Goal: Task Accomplishment & Management: Manage account settings

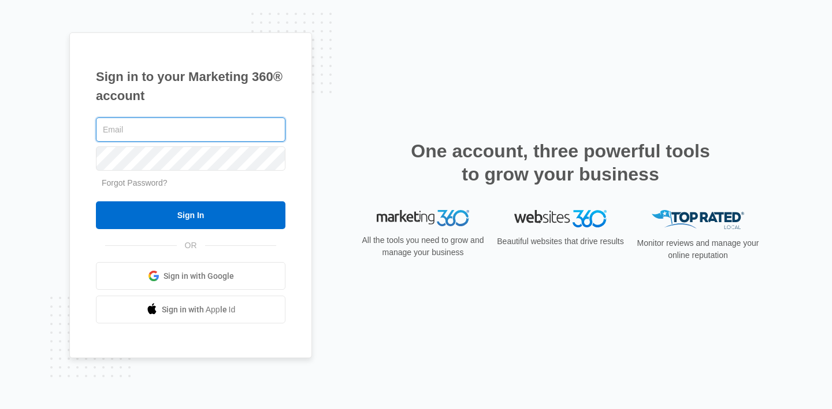
paste input "[EMAIL_ADDRESS][PERSON_NAME][DOMAIN_NAME]"
click at [105, 129] on input "[EMAIL_ADDRESS][PERSON_NAME][DOMAIN_NAME]" at bounding box center [191, 129] width 190 height 24
type input "[EMAIL_ADDRESS][PERSON_NAME][DOMAIN_NAME]"
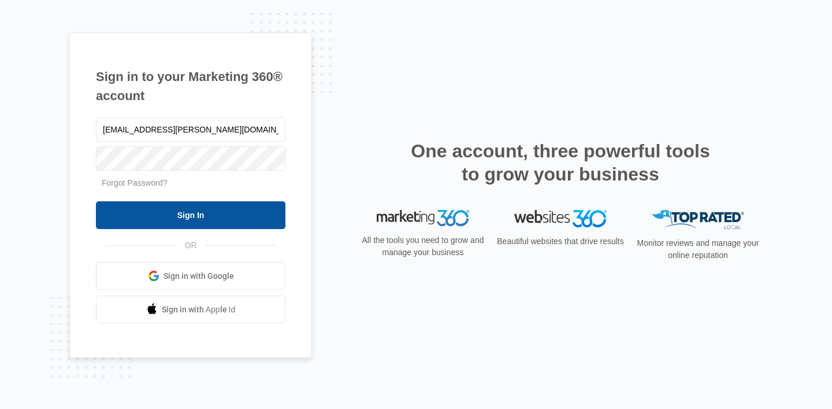
click at [225, 218] on input "Sign In" at bounding box center [191, 215] width 190 height 28
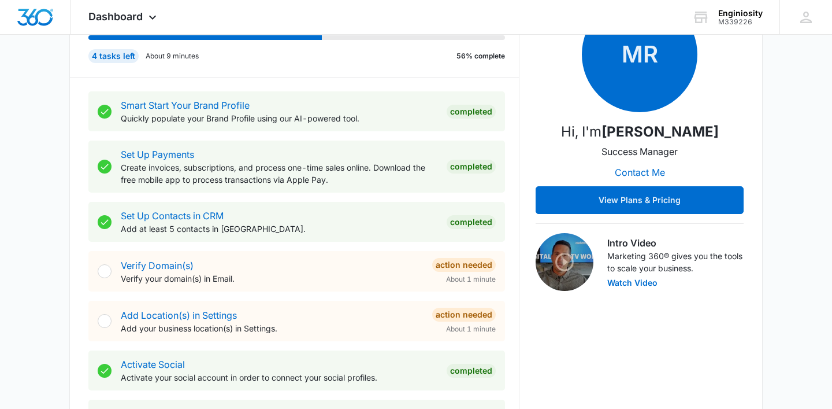
scroll to position [176, 0]
click at [599, 279] on div "Intro Video Marketing 360® gives you the tools to scale your business. Watch Vi…" at bounding box center [640, 262] width 208 height 58
click at [618, 287] on button "Watch Video" at bounding box center [632, 283] width 50 height 8
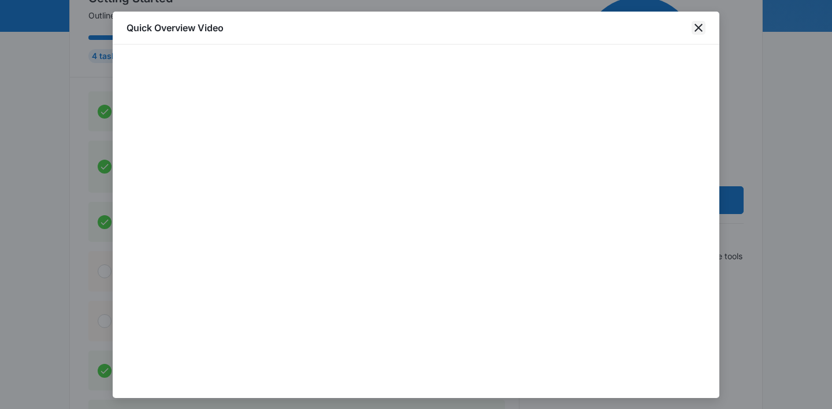
click at [698, 27] on icon "close" at bounding box center [699, 28] width 8 height 8
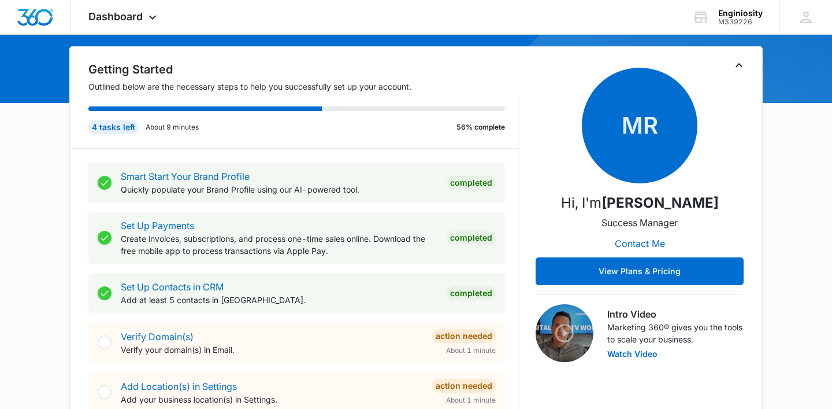
scroll to position [107, 0]
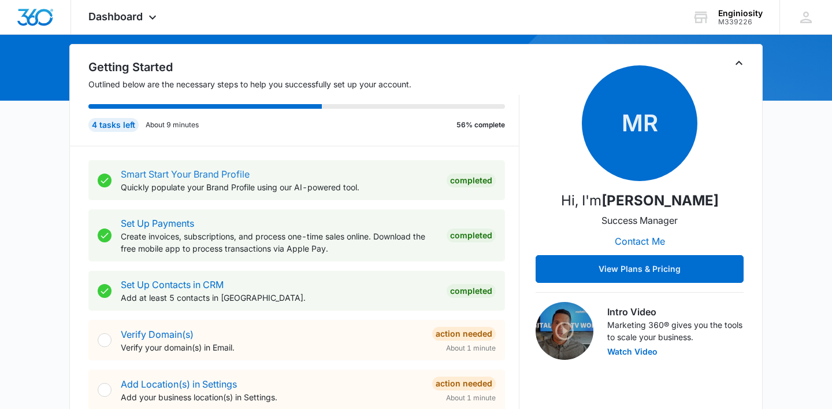
click at [236, 170] on link "Smart Start Your Brand Profile" at bounding box center [185, 174] width 129 height 12
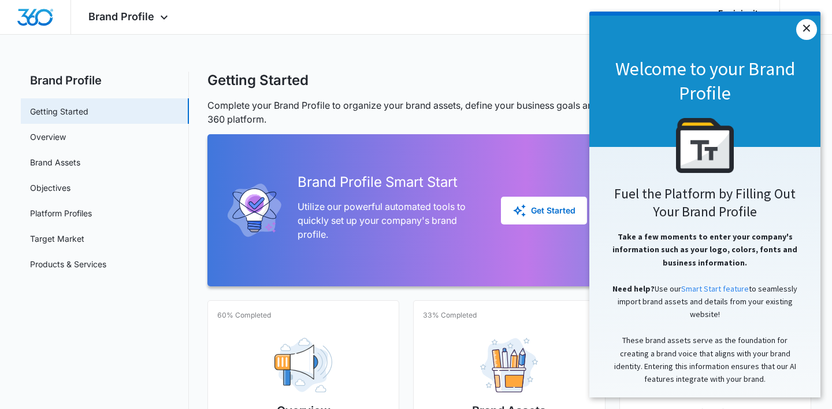
click at [816, 29] on link "×" at bounding box center [806, 29] width 21 height 21
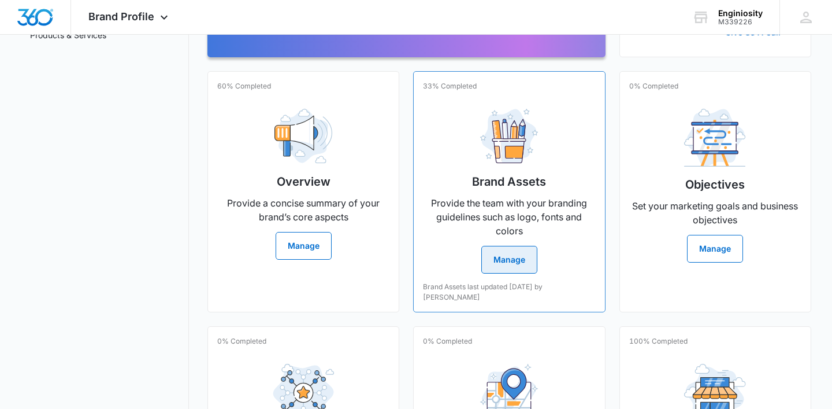
scroll to position [230, 0]
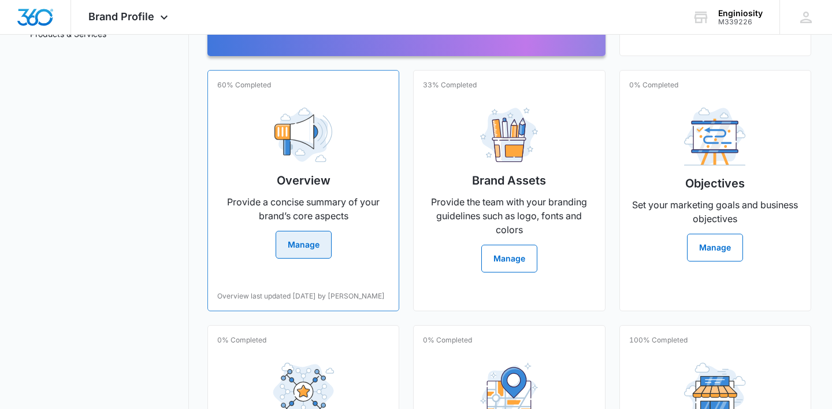
click at [314, 250] on button "Manage" at bounding box center [304, 245] width 56 height 28
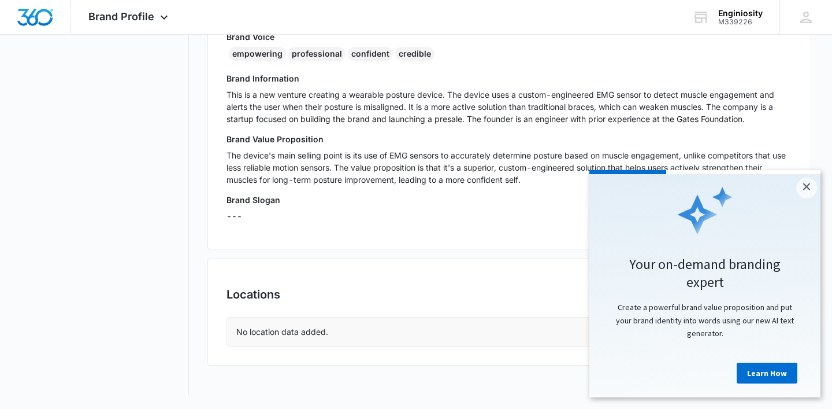
scroll to position [321, 0]
click at [804, 190] on link "×" at bounding box center [806, 187] width 21 height 21
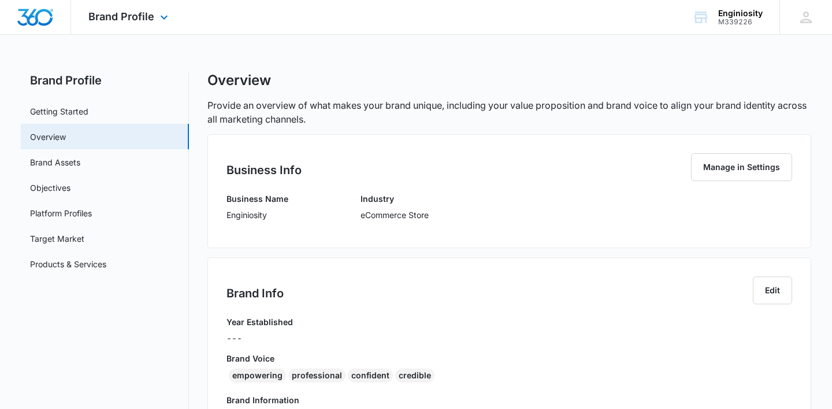
scroll to position [0, 0]
click at [747, 172] on button "Manage in Settings" at bounding box center [741, 167] width 101 height 28
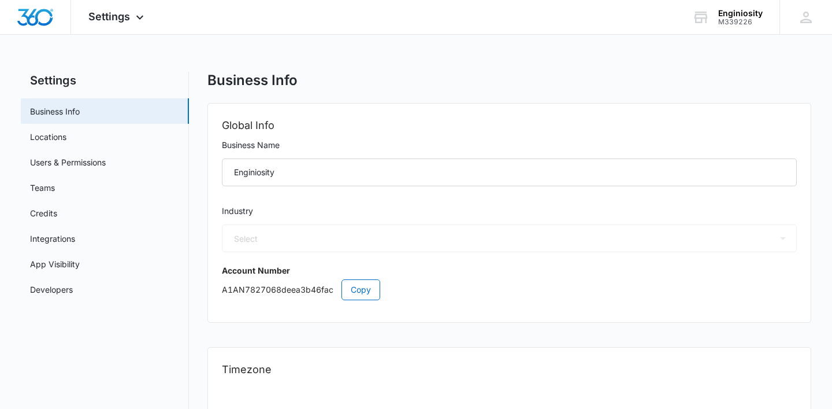
select select "45"
select select "US"
select select "America/Denver"
click at [408, 239] on div "Select Accounting / CPA Assisted Living Attorney / Law Firm Auto Repair Carpet …" at bounding box center [509, 239] width 575 height 28
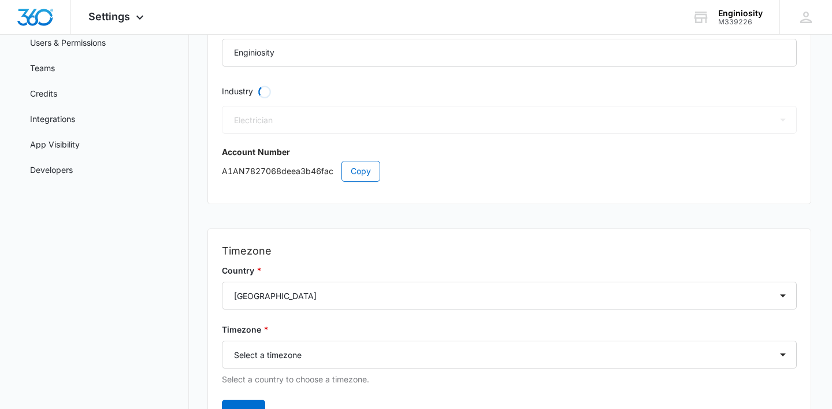
select select "45"
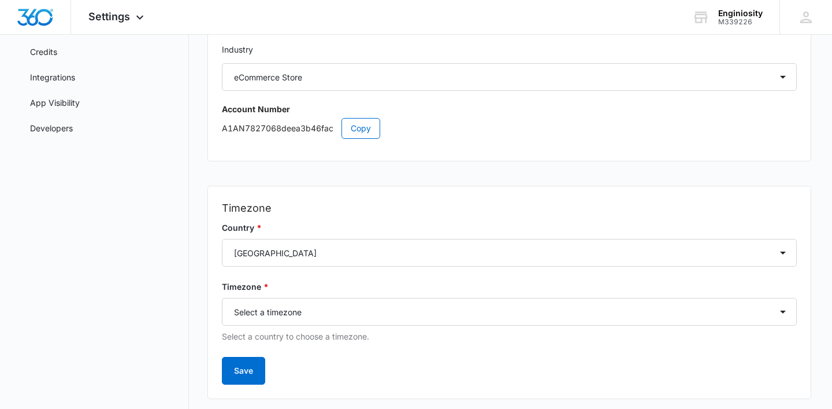
click at [796, 0] on html "Settings Apps Reputation Websites Forms CRM Email Social Shop Payments POS Cont…" at bounding box center [416, 43] width 832 height 409
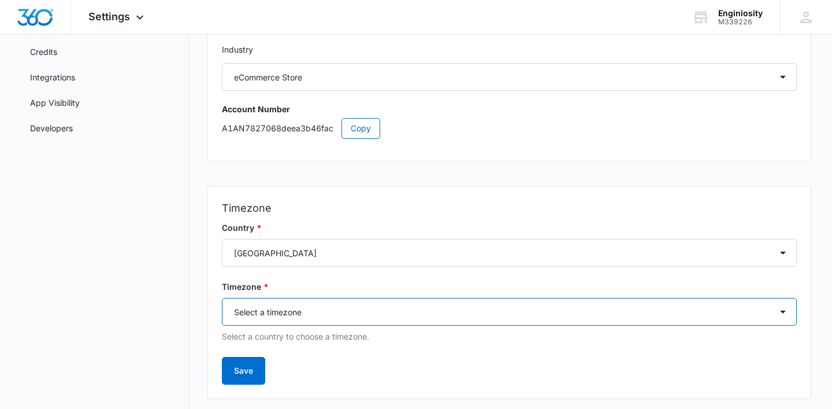
select select "America/Los_Angeles"
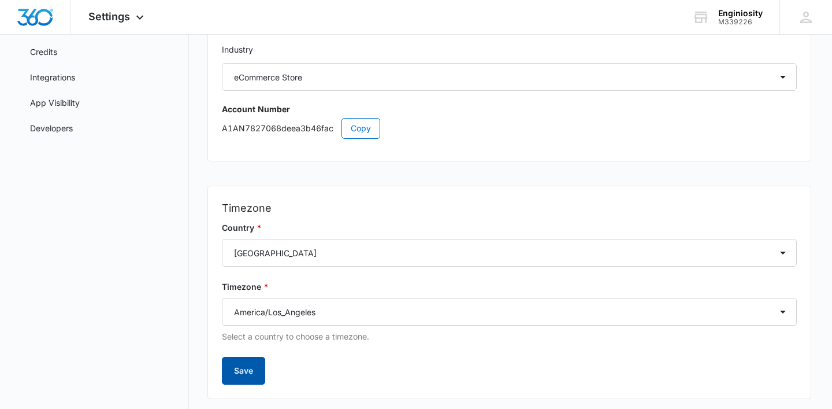
click at [253, 371] on button "Save" at bounding box center [243, 371] width 43 height 28
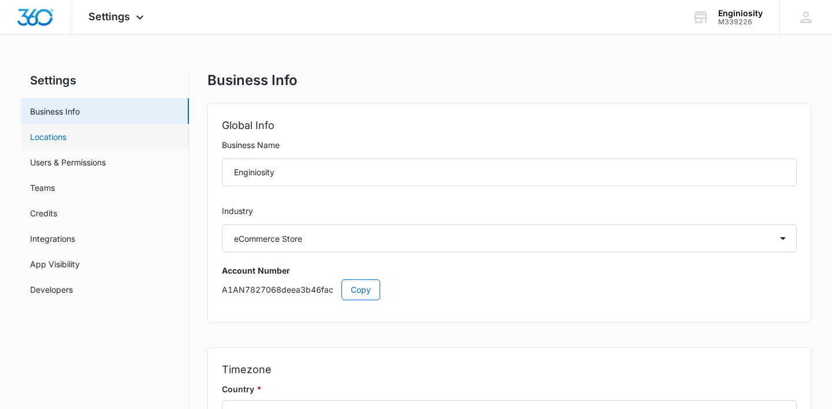
scroll to position [0, 0]
click at [61, 139] on link "Locations" at bounding box center [48, 137] width 36 height 12
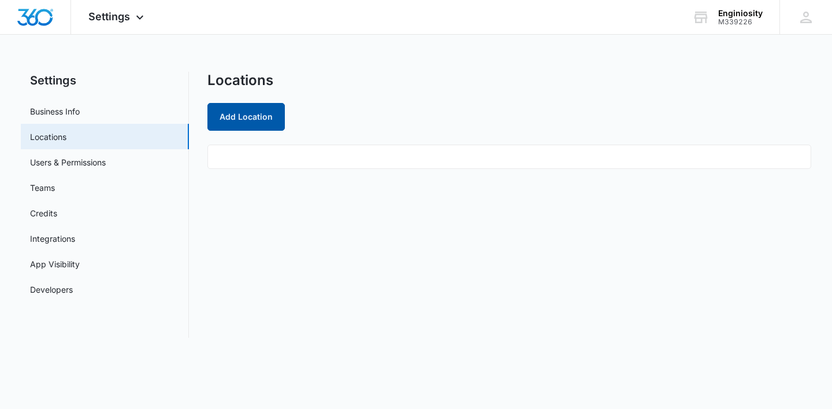
click at [239, 114] on button "Add Location" at bounding box center [245, 117] width 77 height 28
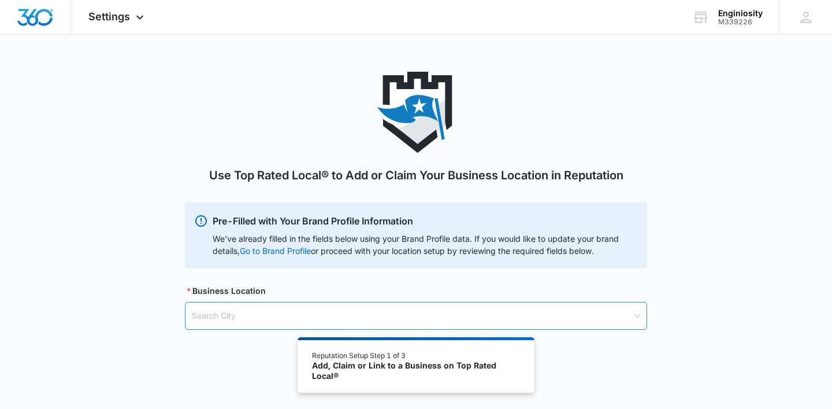
click at [306, 318] on input "search" at bounding box center [412, 315] width 440 height 27
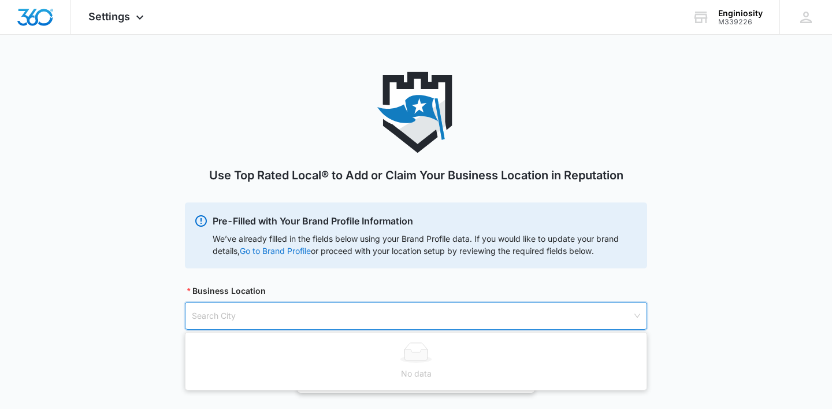
click at [0, 0] on link "Go to Brand Profile" at bounding box center [0, 0] width 0 height 0
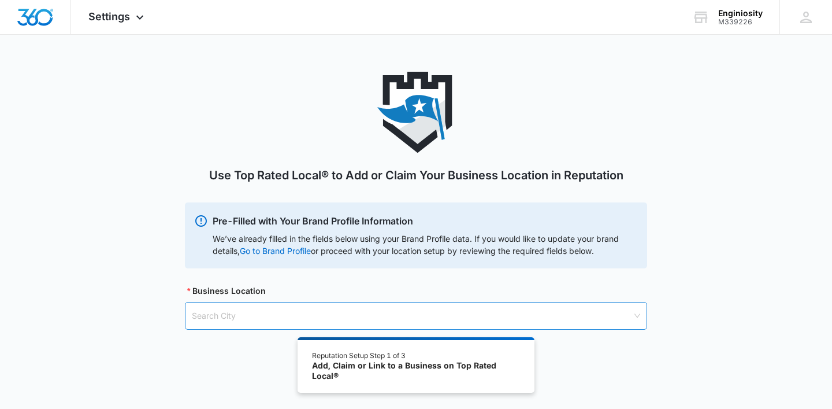
click at [213, 310] on input "search" at bounding box center [412, 315] width 440 height 27
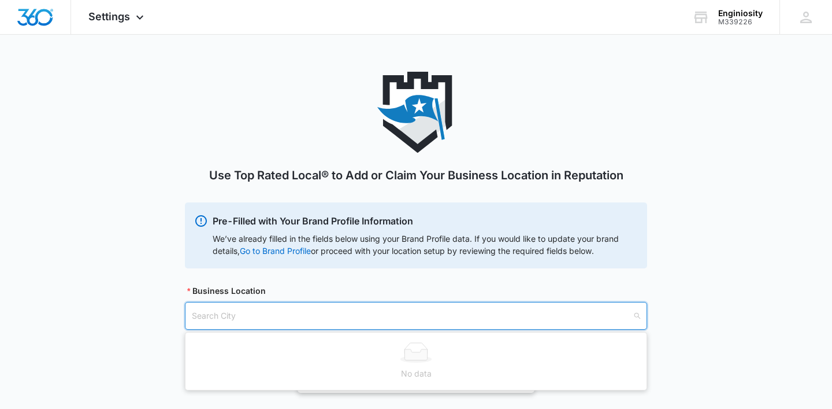
paste input "Confident Pose by Enginiosity, 50 Woodside Plz #829, Redwood City, CA 94061"
drag, startPoint x: 313, startPoint y: 316, endPoint x: 108, endPoint y: 314, distance: 204.6
click at [108, 314] on div "Use Top Rated Local® to Add or Claim Your Business Location in Reputation Pre-F…" at bounding box center [416, 214] width 832 height 285
type input "50 Woodside Plz #829, Redwood City, CA 94061"
click at [118, 325] on div "Use Top Rated Local® to Add or Claim Your Business Location in Reputation Pre-F…" at bounding box center [416, 214] width 832 height 285
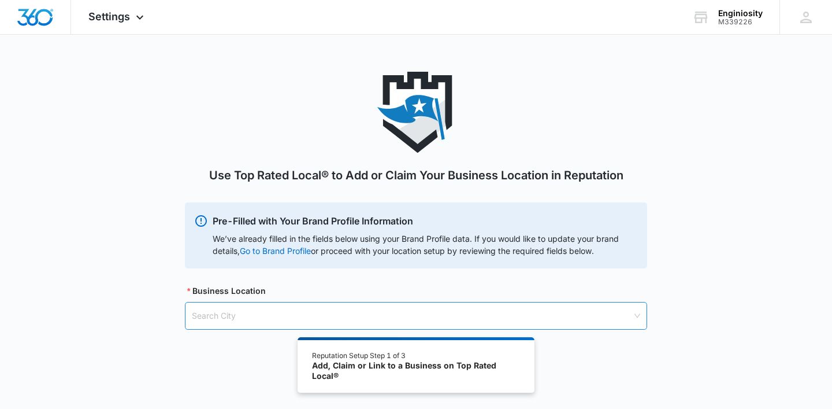
click at [243, 320] on input "search" at bounding box center [412, 315] width 440 height 27
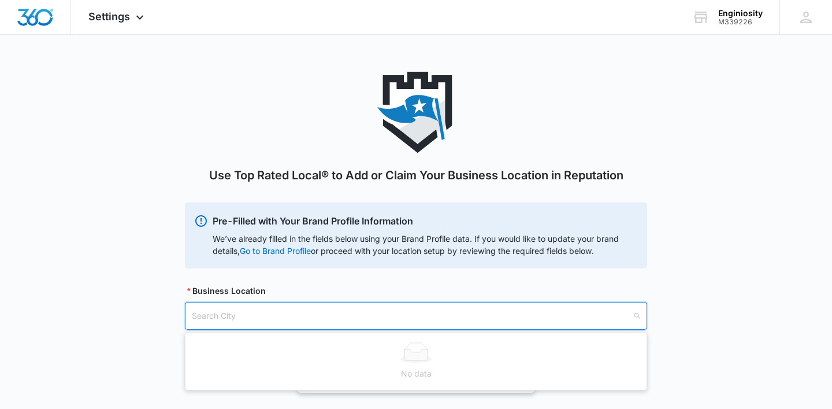
click at [243, 318] on input "search" at bounding box center [412, 315] width 440 height 27
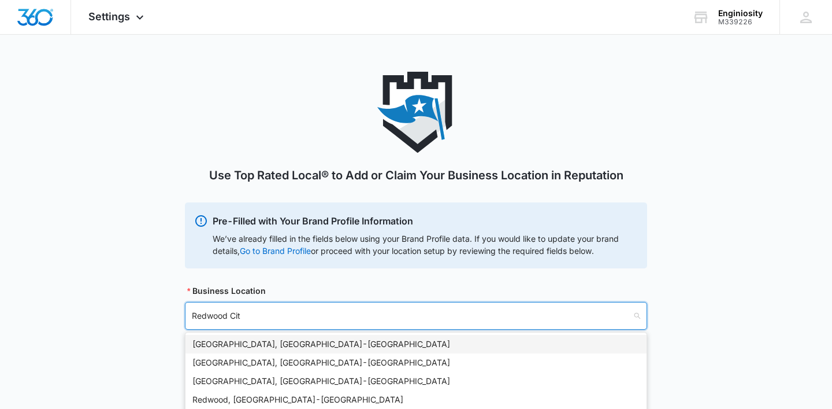
type input "Redwood City"
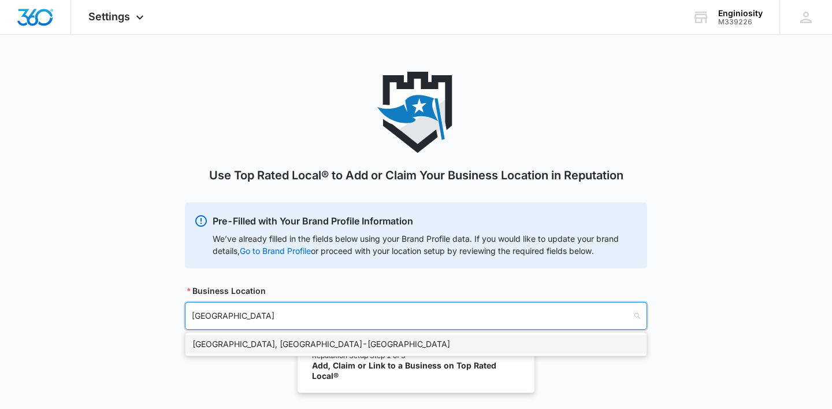
click at [241, 340] on div "Redwood City, CA - USA" at bounding box center [415, 343] width 447 height 13
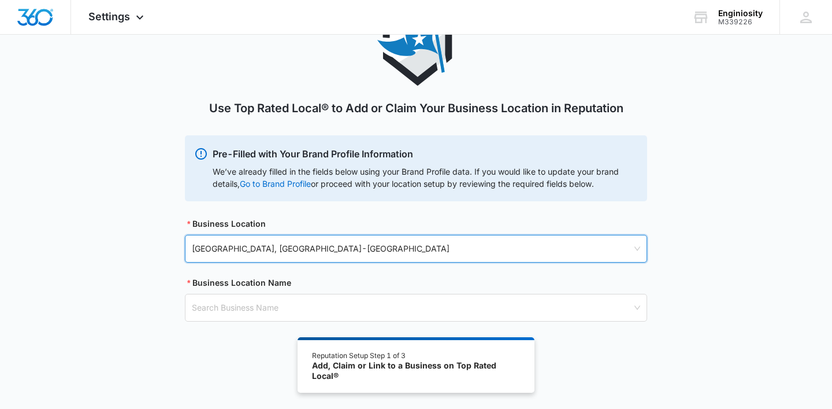
scroll to position [66, 0]
click at [244, 309] on input "search" at bounding box center [412, 308] width 440 height 27
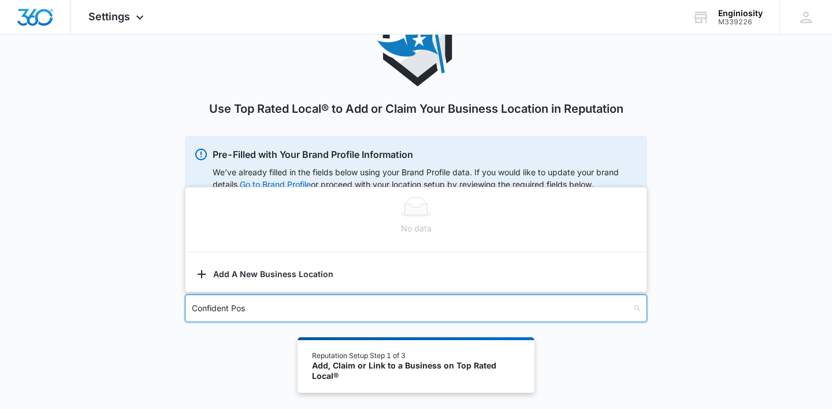
type input "Confident Pose"
type input "C"
paste input "Confident Pose by Enginiosity, 50 Woodside Plz #829, Redwood City, CA 94061"
drag, startPoint x: 306, startPoint y: 309, endPoint x: 542, endPoint y: 316, distance: 235.8
click at [542, 316] on input "Confident Pose by Enginiosity, 50 Woodside Plz #829, Redwood City, CA 94061" at bounding box center [412, 308] width 440 height 27
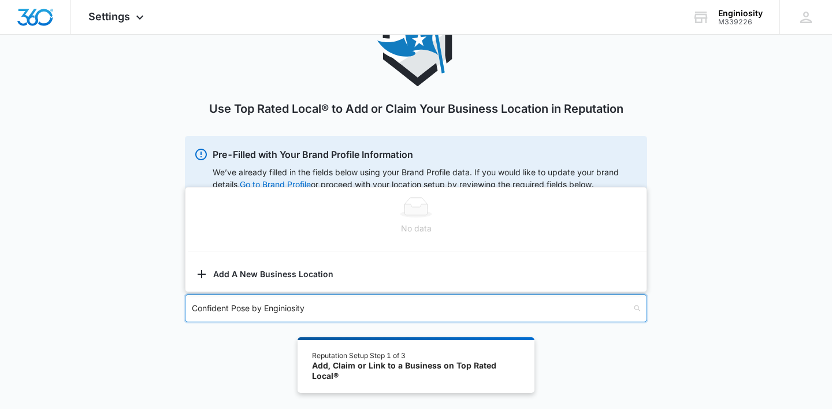
type input "Confident Pose by Enginiosity"
click at [752, 318] on div "Use Top Rated Local® to Add or Claim Your Business Location in Reputation Pre-F…" at bounding box center [416, 177] width 832 height 344
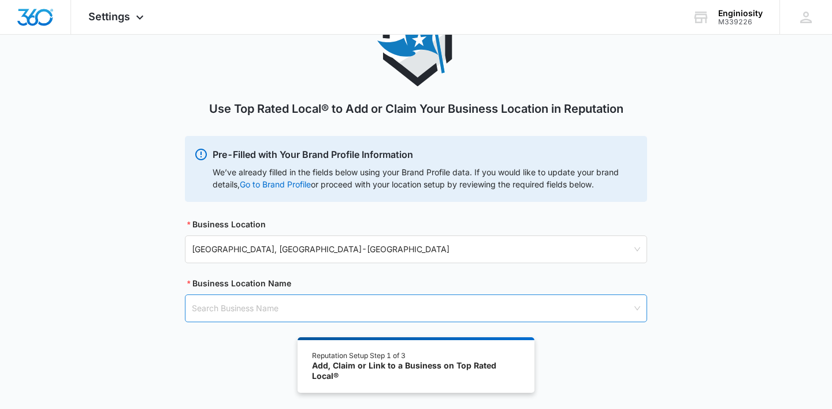
click at [446, 317] on input "search" at bounding box center [412, 308] width 440 height 27
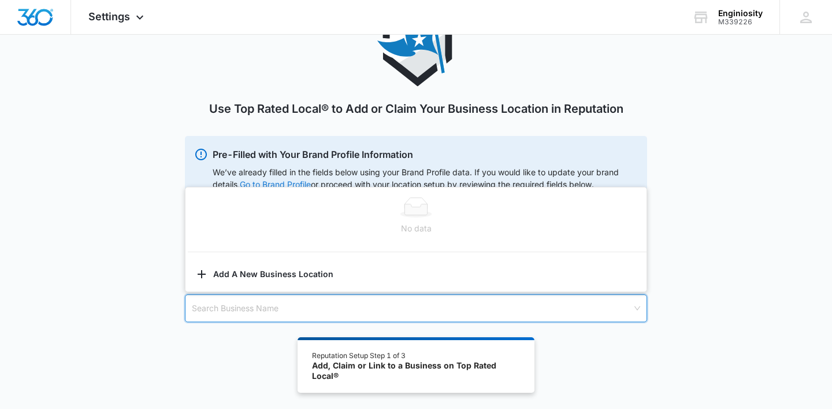
click at [0, 0] on link "Go to Brand Profile" at bounding box center [0, 0] width 0 height 0
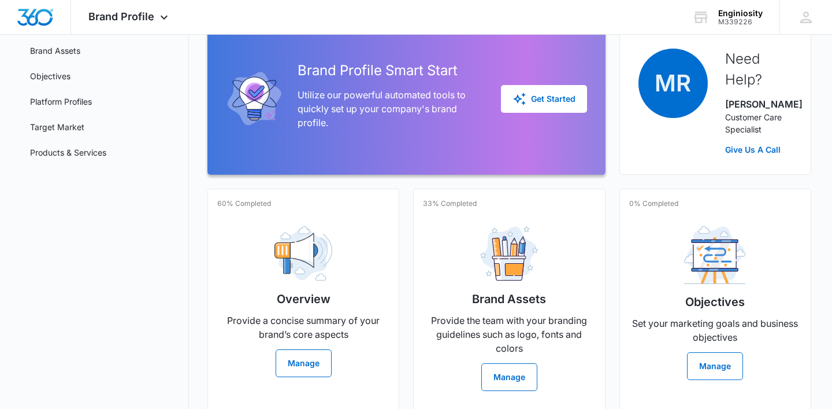
scroll to position [146, 0]
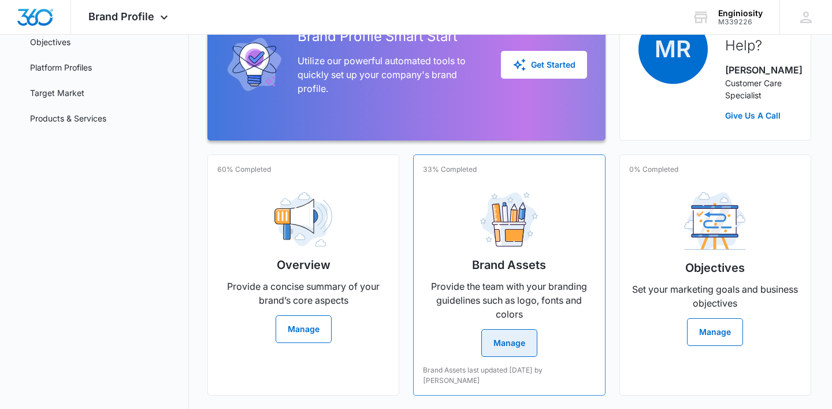
click at [532, 362] on div "Brand Assets last updated [DATE] by [PERSON_NAME]" at bounding box center [509, 371] width 172 height 29
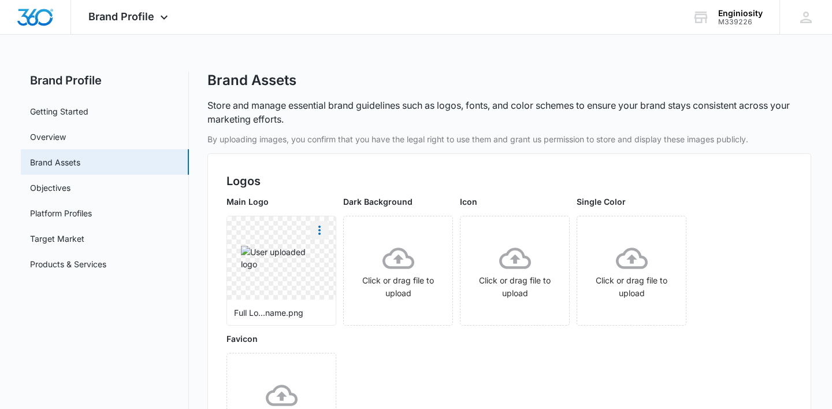
click at [317, 235] on icon "More" at bounding box center [320, 230] width 14 height 14
click at [336, 273] on button "Delete" at bounding box center [350, 279] width 79 height 17
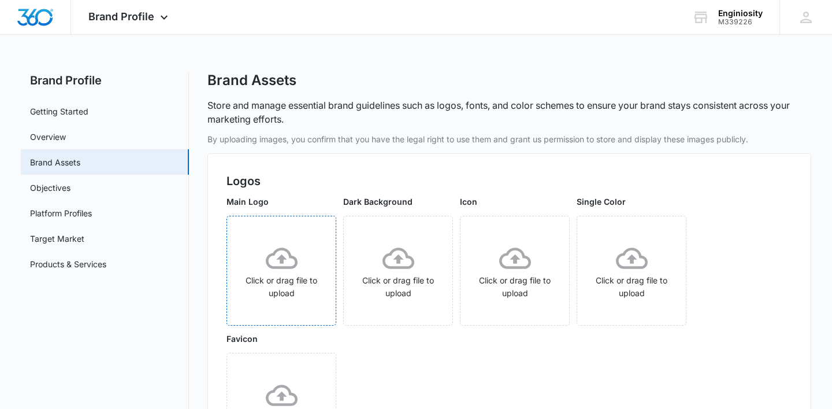
click at [294, 265] on icon at bounding box center [282, 257] width 32 height 21
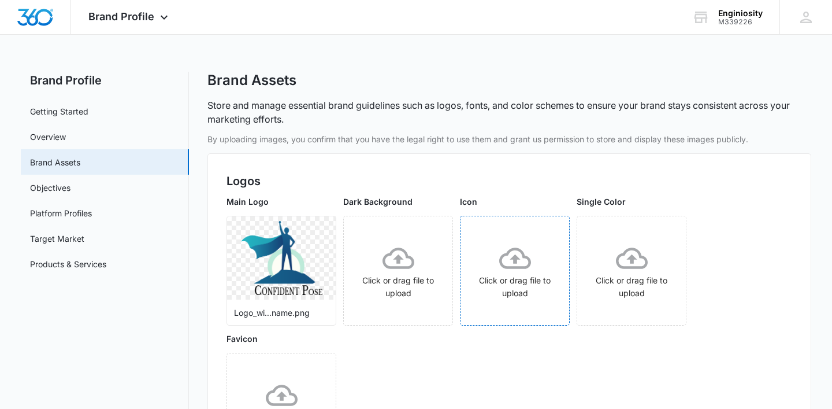
click at [517, 263] on icon at bounding box center [515, 258] width 32 height 32
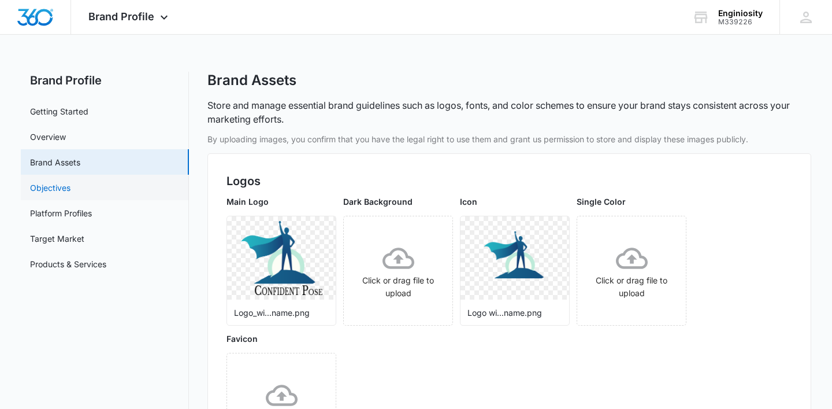
click at [70, 190] on link "Objectives" at bounding box center [50, 187] width 40 height 12
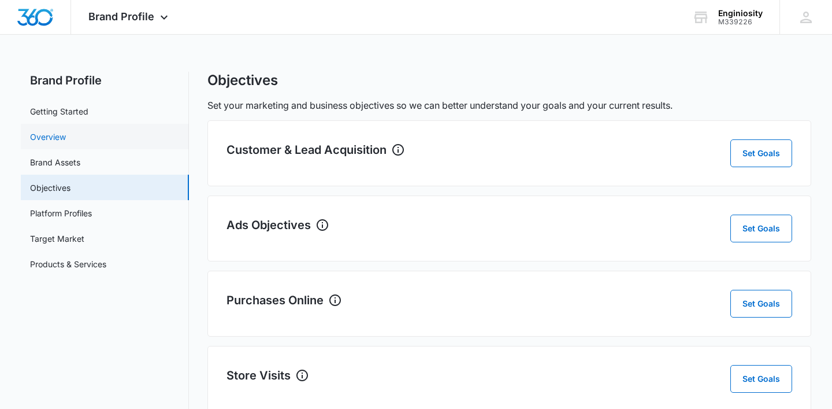
click at [66, 139] on link "Overview" at bounding box center [48, 137] width 36 height 12
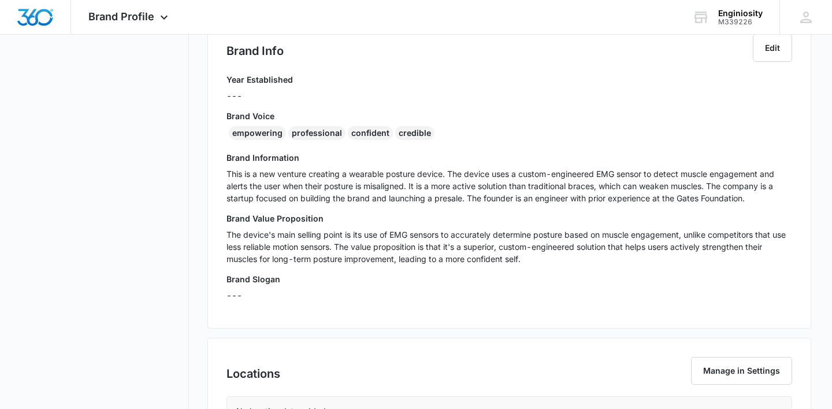
scroll to position [152, 0]
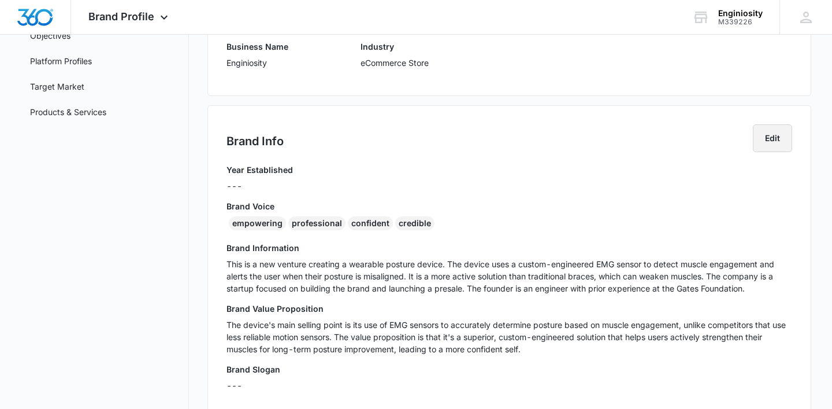
click at [755, 145] on button "Edit" at bounding box center [772, 138] width 39 height 28
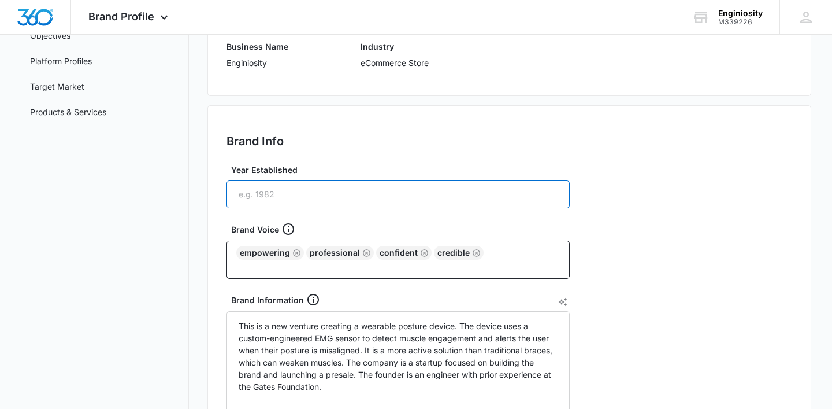
click at [424, 192] on input "Year Established" at bounding box center [398, 194] width 343 height 28
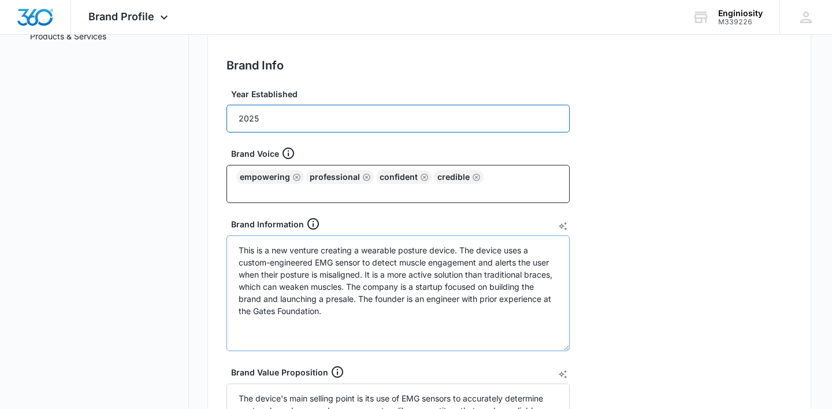
scroll to position [228, 0]
type input "2025"
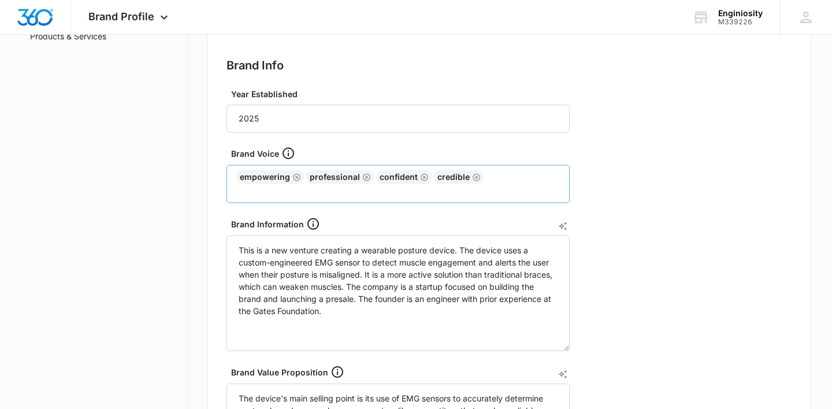
click at [519, 179] on div "empowering professional confident credible" at bounding box center [398, 184] width 343 height 38
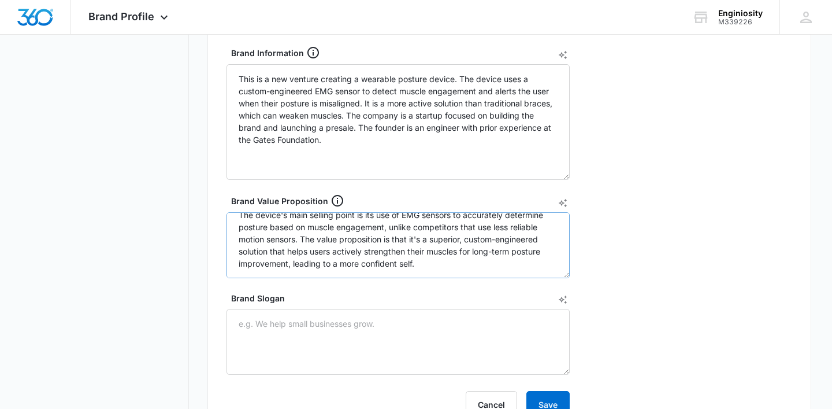
scroll to position [12, 0]
click at [548, 402] on button "Save" at bounding box center [547, 405] width 43 height 28
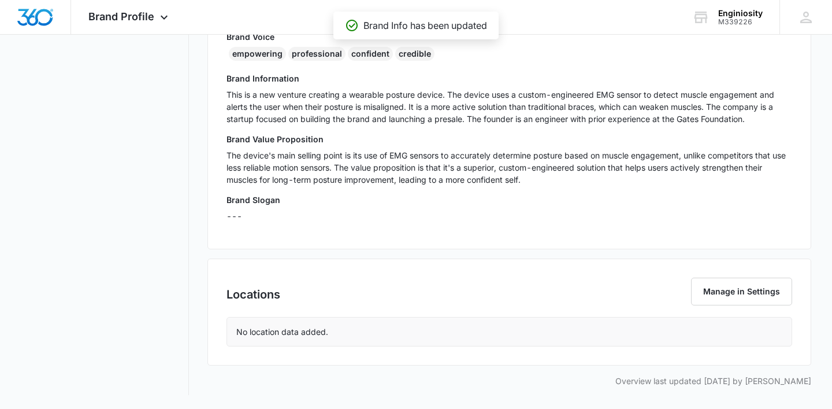
scroll to position [321, 0]
click at [688, 294] on div "Locations Manage in Settings" at bounding box center [510, 296] width 566 height 39
click at [705, 291] on button "Manage in Settings" at bounding box center [741, 291] width 101 height 28
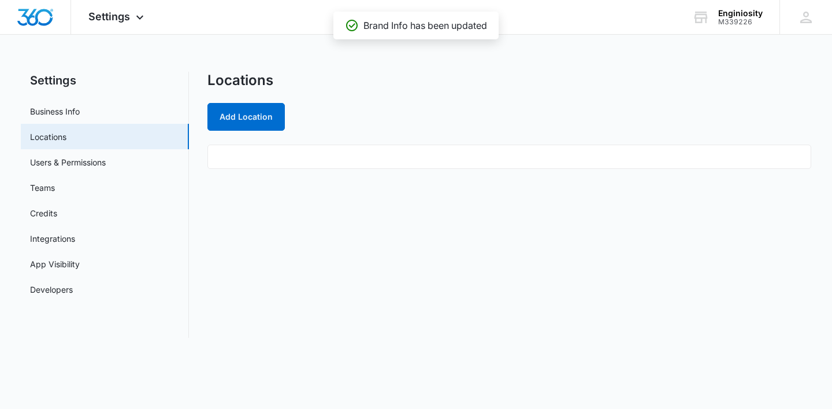
click at [279, 158] on ul at bounding box center [509, 156] width 604 height 24
click at [274, 157] on ul at bounding box center [509, 156] width 604 height 24
click at [273, 154] on ul at bounding box center [509, 156] width 604 height 24
click at [250, 112] on button "Add Location" at bounding box center [245, 117] width 77 height 28
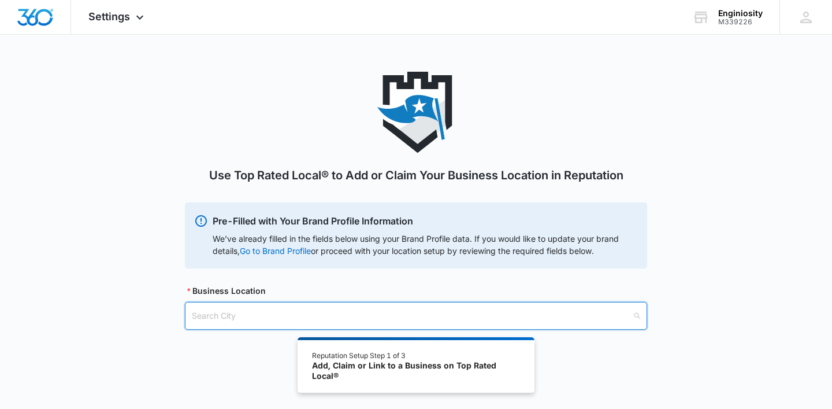
click at [373, 319] on input "search" at bounding box center [412, 315] width 440 height 27
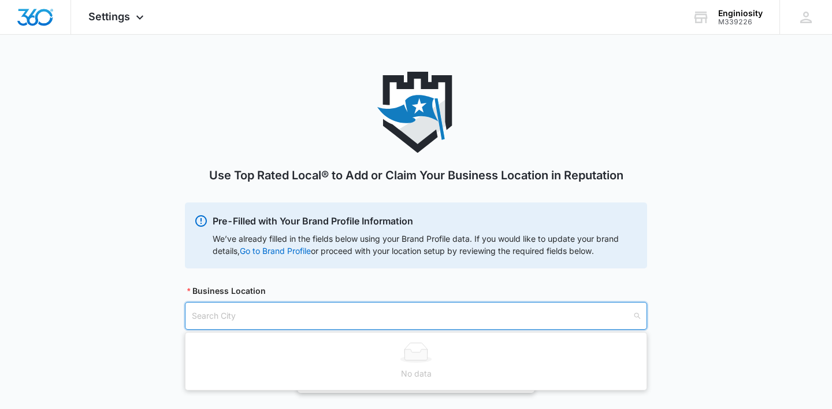
type input "2"
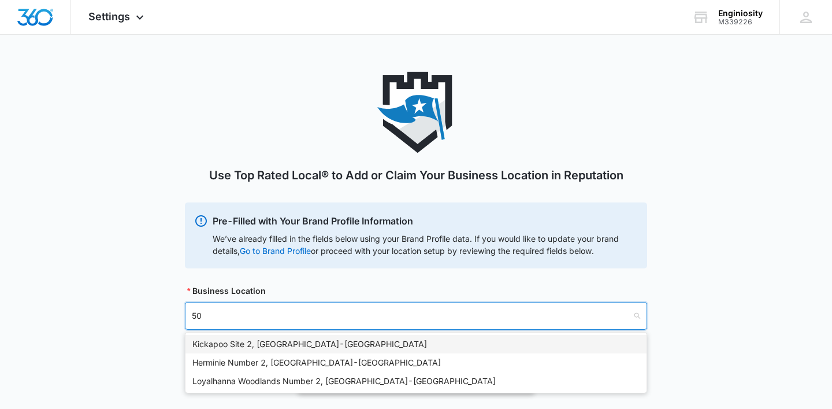
type input "5"
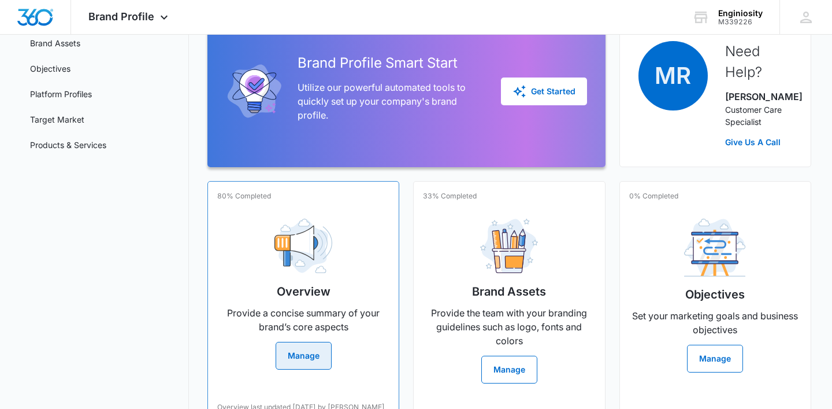
scroll to position [118, 0]
click at [317, 368] on button "Manage" at bounding box center [304, 356] width 56 height 28
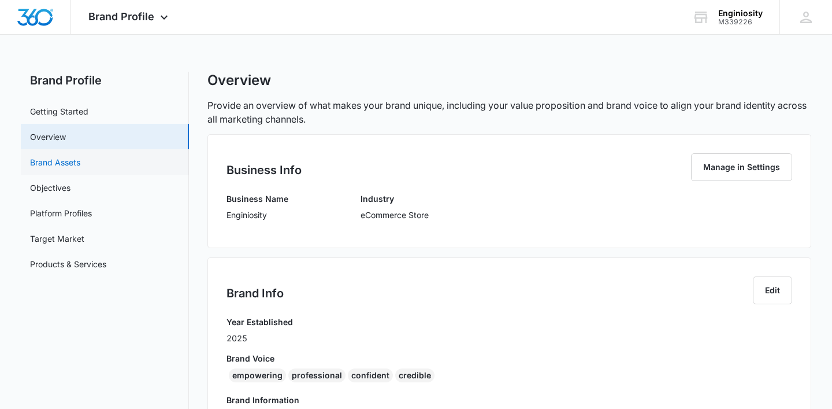
click at [80, 157] on link "Brand Assets" at bounding box center [55, 162] width 50 height 12
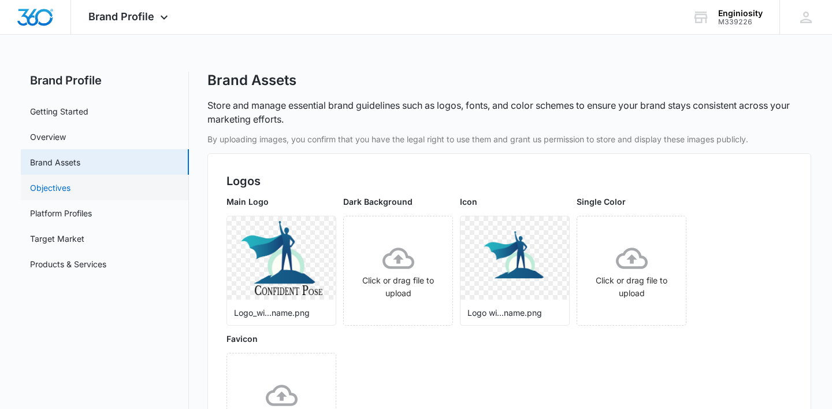
click at [70, 181] on link "Objectives" at bounding box center [50, 187] width 40 height 12
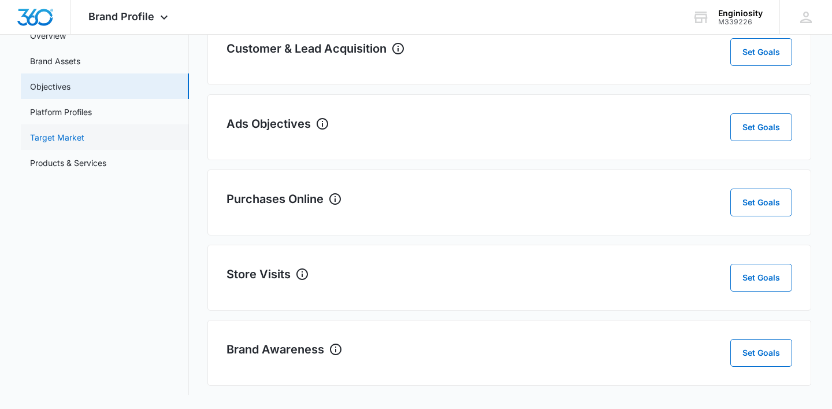
scroll to position [101, 0]
click at [76, 118] on link "Platform Profiles" at bounding box center [61, 112] width 62 height 12
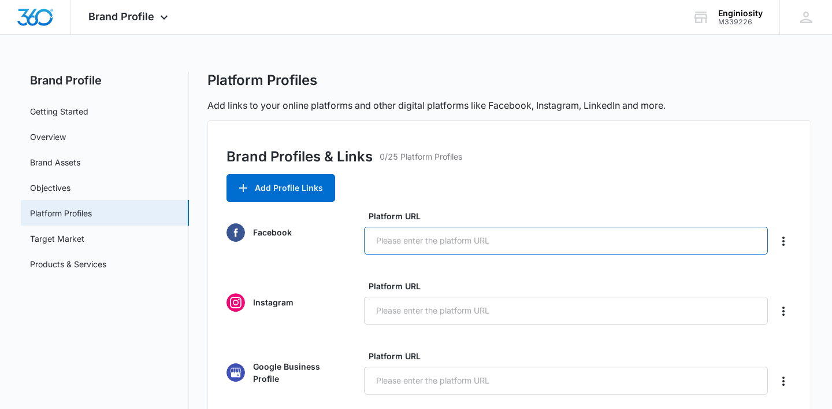
click at [397, 254] on input "Platform URL" at bounding box center [566, 241] width 404 height 28
paste input "[URL][DOMAIN_NAME]"
type input "[URL][DOMAIN_NAME]"
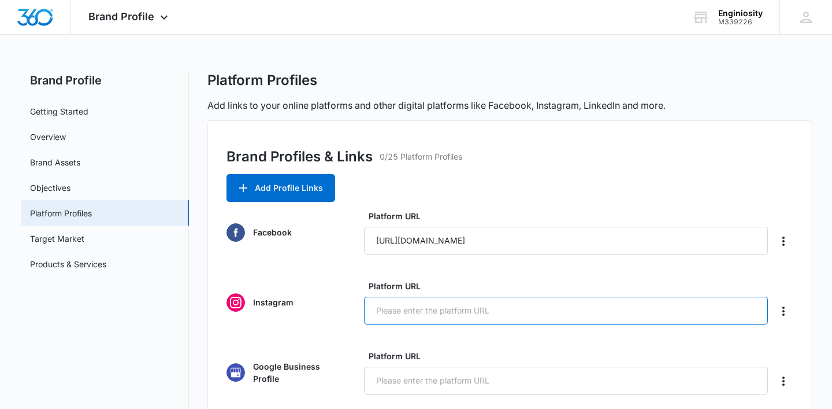
click at [400, 305] on input "Platform URL" at bounding box center [566, 310] width 404 height 28
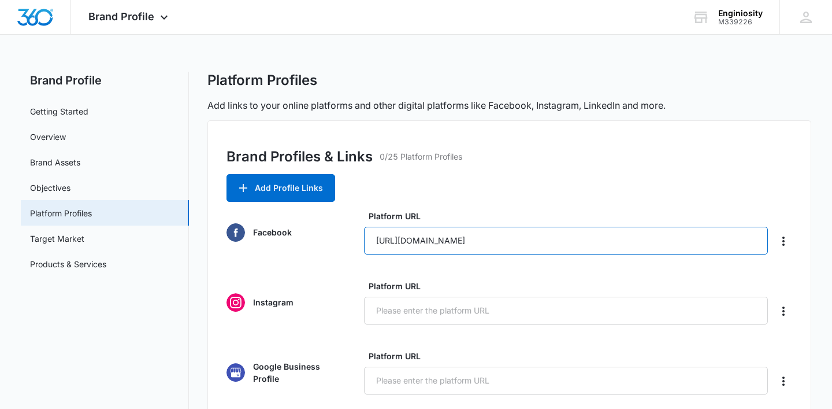
click at [569, 243] on input "[URL][DOMAIN_NAME]" at bounding box center [566, 241] width 404 height 28
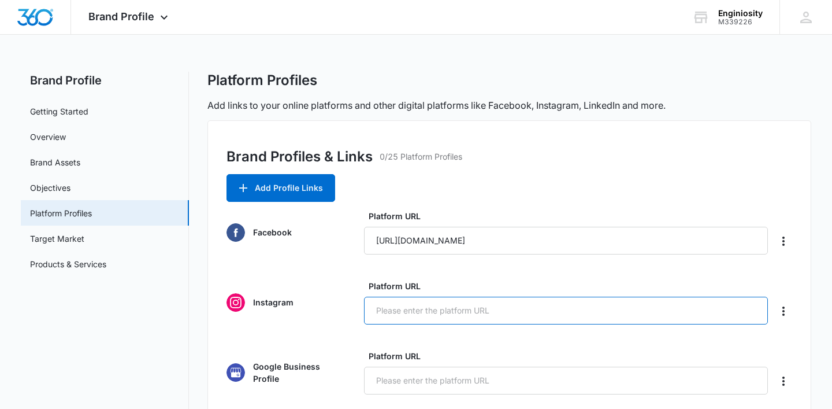
click at [475, 310] on input "Platform URL" at bounding box center [566, 310] width 404 height 28
paste input "[URL][DOMAIN_NAME]"
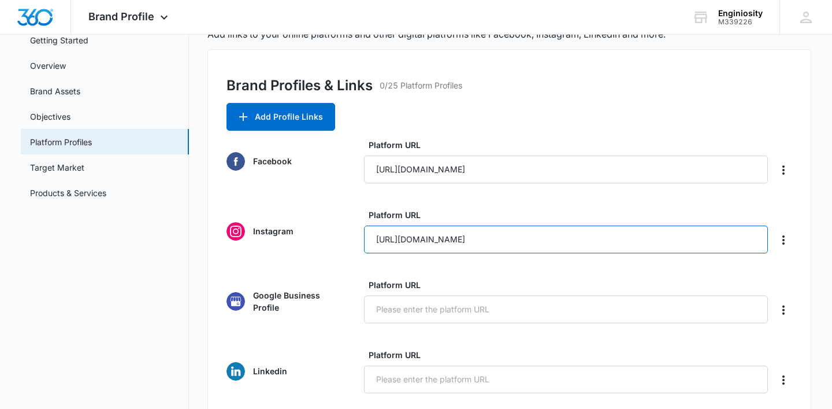
scroll to position [74, 0]
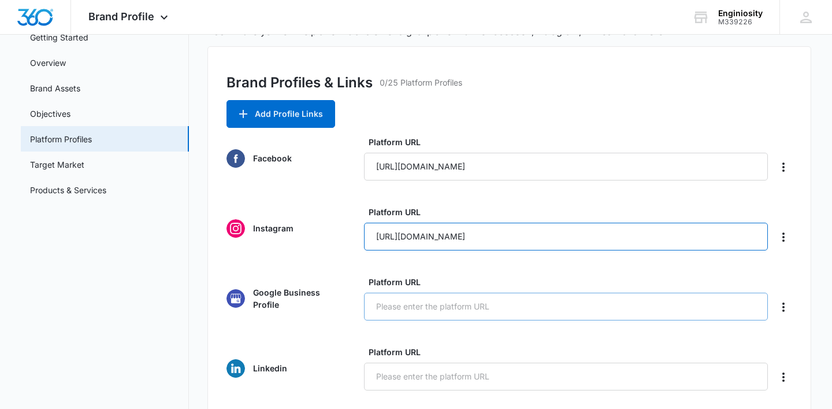
type input "[URL][DOMAIN_NAME]"
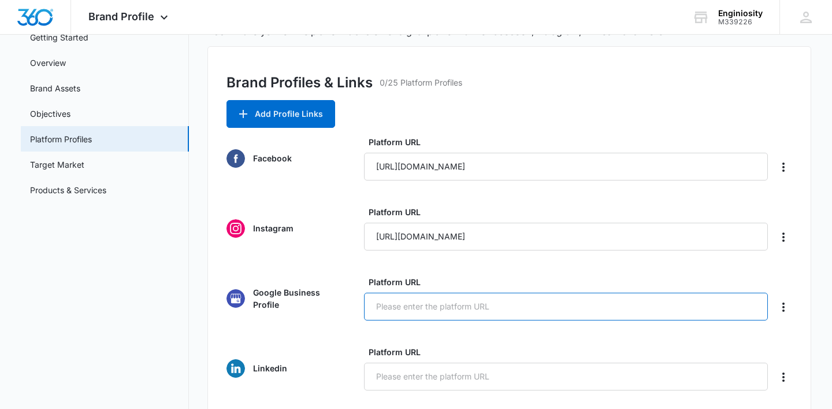
click at [456, 315] on input "Platform URL" at bounding box center [566, 306] width 404 height 28
paste input "[URL][DOMAIN_NAME]"
type input "[URL][DOMAIN_NAME]"
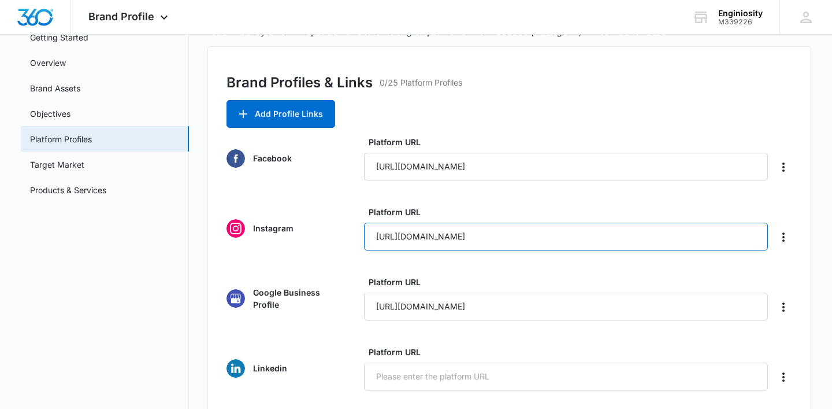
click at [598, 245] on input "[URL][DOMAIN_NAME]" at bounding box center [566, 236] width 404 height 28
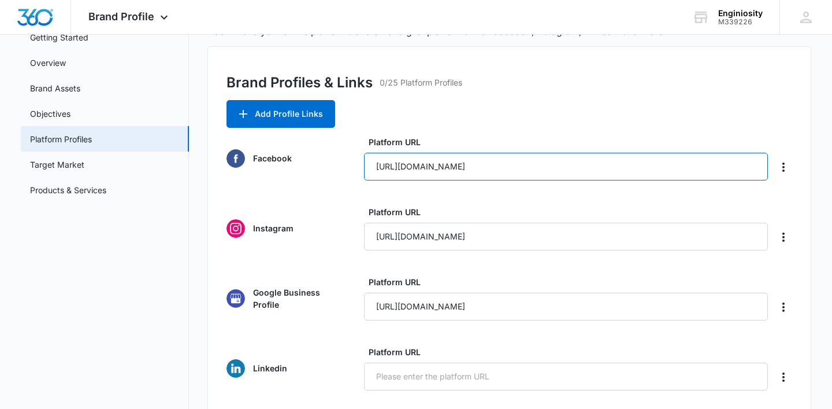
click at [637, 161] on input "[URL][DOMAIN_NAME]" at bounding box center [566, 167] width 404 height 28
click at [645, 170] on input "[URL][DOMAIN_NAME]" at bounding box center [566, 167] width 404 height 28
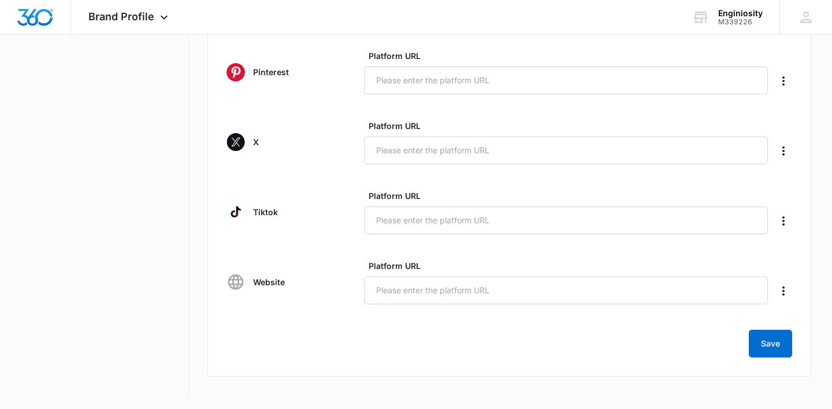
scroll to position [510, 0]
click at [773, 353] on button "Save" at bounding box center [770, 343] width 43 height 28
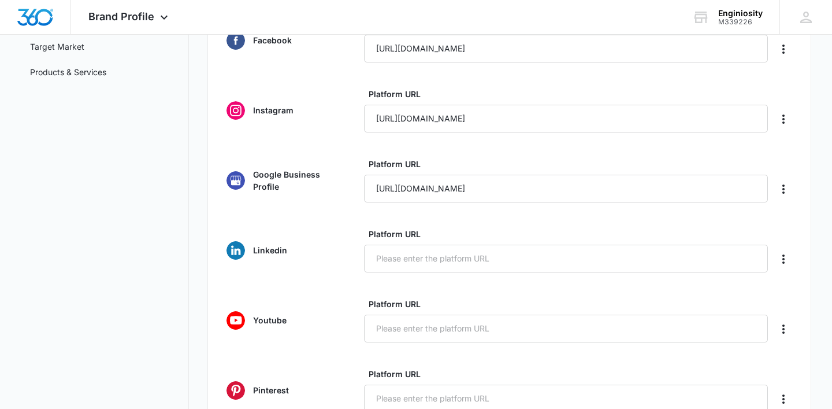
scroll to position [182, 0]
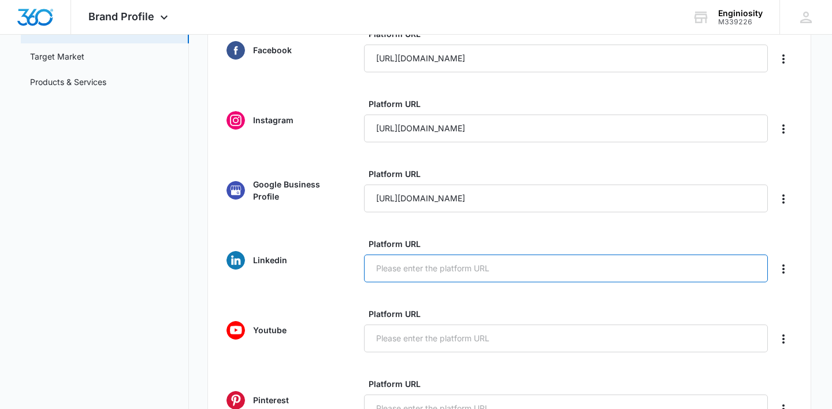
click at [471, 263] on input "Platform URL" at bounding box center [566, 268] width 404 height 28
paste input "https://www.linkedin.com/company/109303445/admin/dashboard/"
click at [643, 264] on input "https://www.linkedin.com/company/109303445/admin/dashboard/" at bounding box center [566, 268] width 404 height 28
drag, startPoint x: 643, startPoint y: 264, endPoint x: 562, endPoint y: 267, distance: 81.5
click at [562, 267] on input "https://www.linkedin.com/company/109303445/admin/dashboard/" at bounding box center [566, 268] width 404 height 28
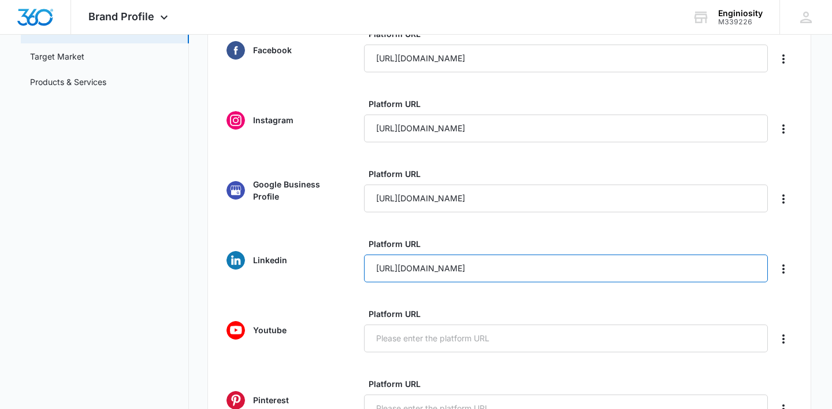
click at [619, 278] on input "[URL][DOMAIN_NAME]" at bounding box center [566, 268] width 404 height 28
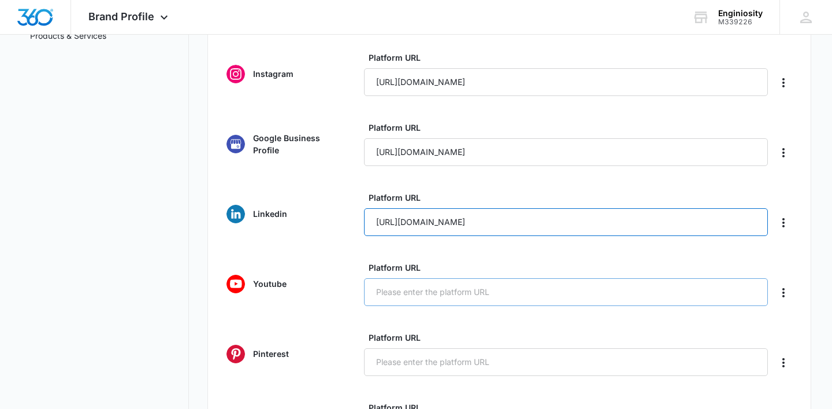
scroll to position [228, 0]
type input "[URL][DOMAIN_NAME]"
click at [500, 312] on form "Facebook Platform URL https://www.facebook.com/profile.php?id=61582162297842 In…" at bounding box center [510, 310] width 566 height 657
click at [413, 284] on input "Platform URL" at bounding box center [566, 292] width 404 height 28
paste input "[URL][DOMAIN_NAME]"
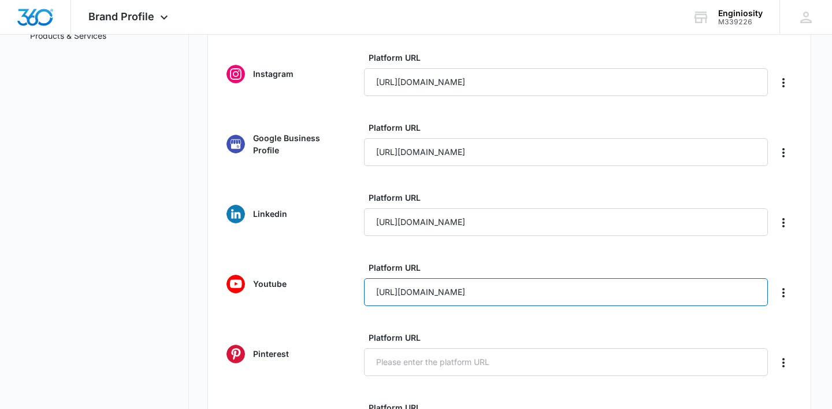
type input "[URL][DOMAIN_NAME]"
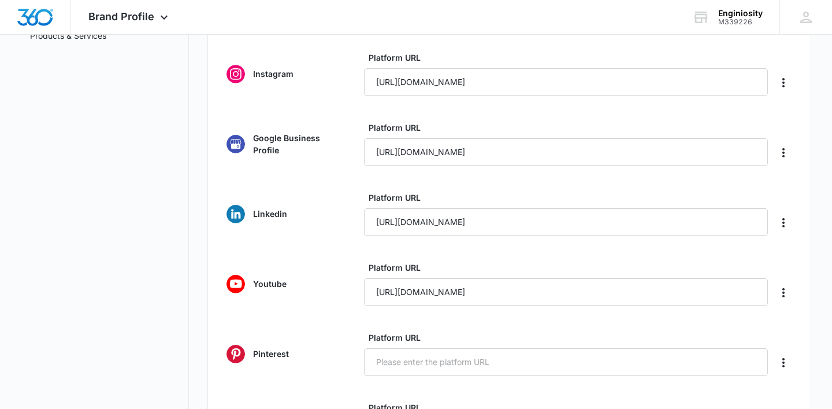
click at [528, 250] on form "Facebook Platform URL https://www.facebook.com/profile.php?id=61582162297842 In…" at bounding box center [510, 310] width 566 height 657
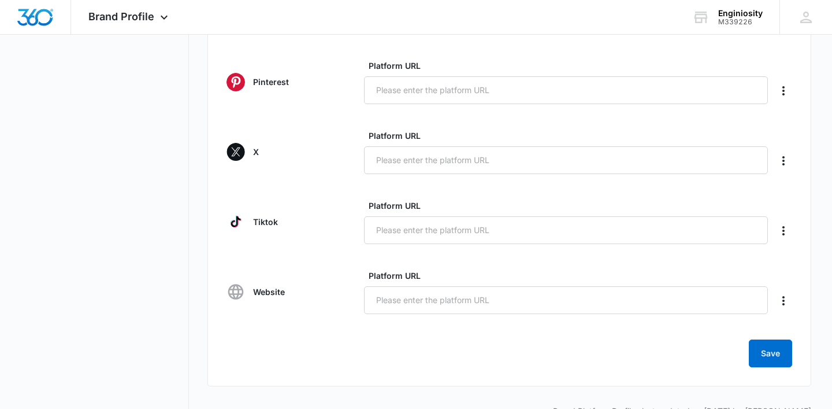
scroll to position [498, 0]
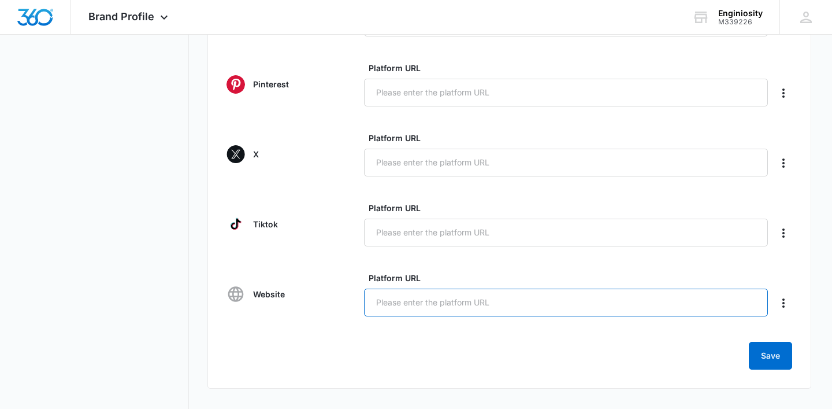
click at [408, 311] on input "Platform URL" at bounding box center [566, 302] width 404 height 28
paste input "[URL][DOMAIN_NAME]"
type input "[URL][DOMAIN_NAME]"
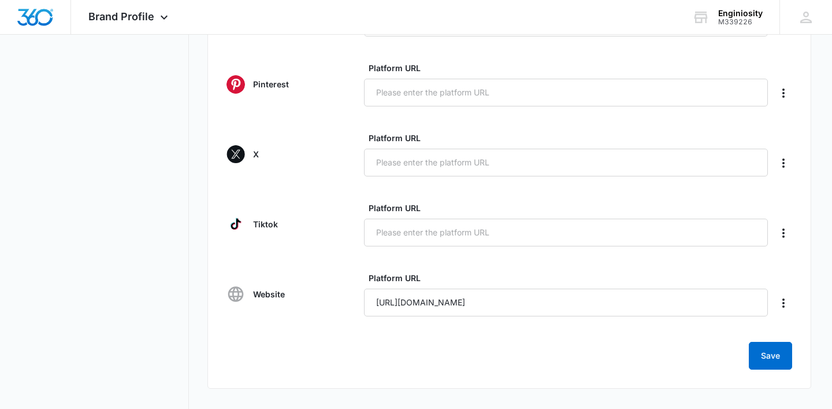
click at [387, 335] on form "Facebook Platform URL https://www.facebook.com/profile.php?id=61582162297842 In…" at bounding box center [510, 40] width 566 height 657
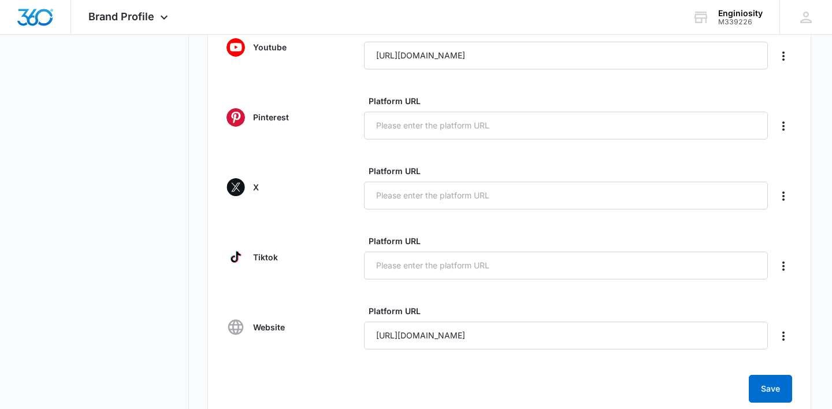
scroll to position [465, 0]
click at [784, 192] on icon "Delete" at bounding box center [783, 195] width 2 height 9
click at [753, 221] on button "Delete" at bounding box center [759, 228] width 66 height 17
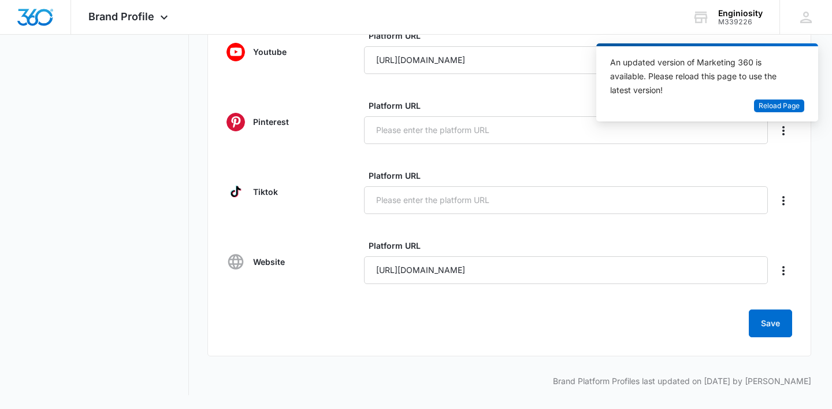
scroll to position [460, 0]
click at [756, 323] on button "Save" at bounding box center [770, 323] width 43 height 28
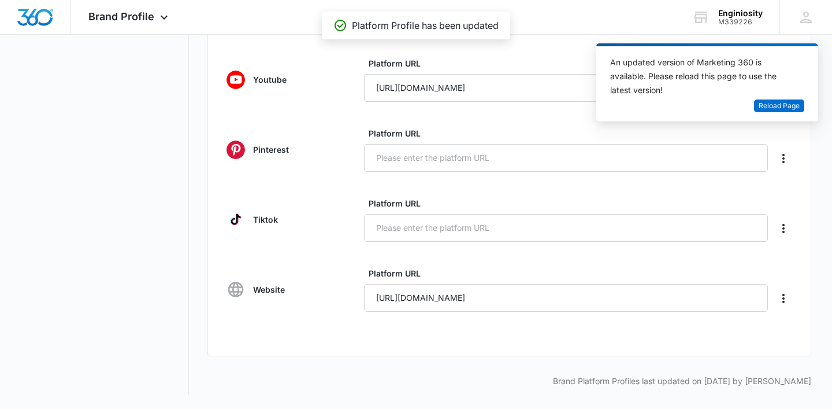
scroll to position [432, 0]
click at [778, 101] on span "Reload Page" at bounding box center [779, 106] width 41 height 11
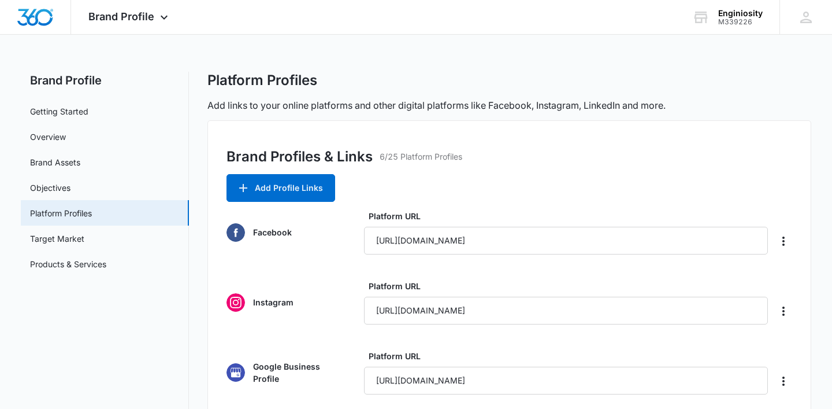
scroll to position [11, 0]
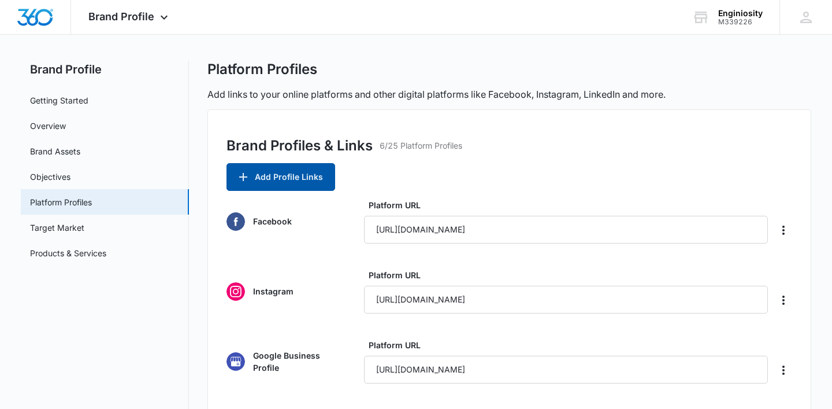
click at [316, 171] on button "Add Profile Links" at bounding box center [281, 177] width 109 height 28
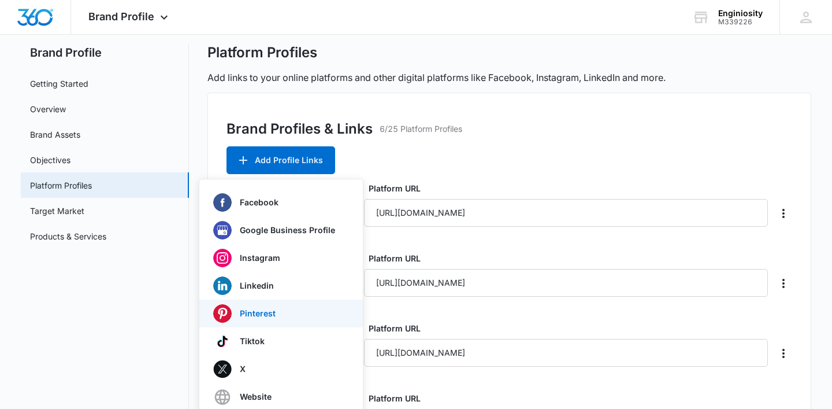
scroll to position [28, 0]
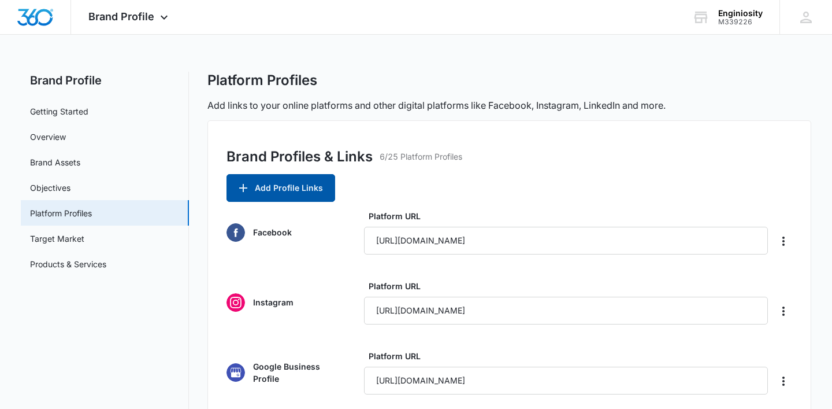
scroll to position [0, 0]
click at [310, 188] on button "Add Profile Links" at bounding box center [281, 188] width 109 height 28
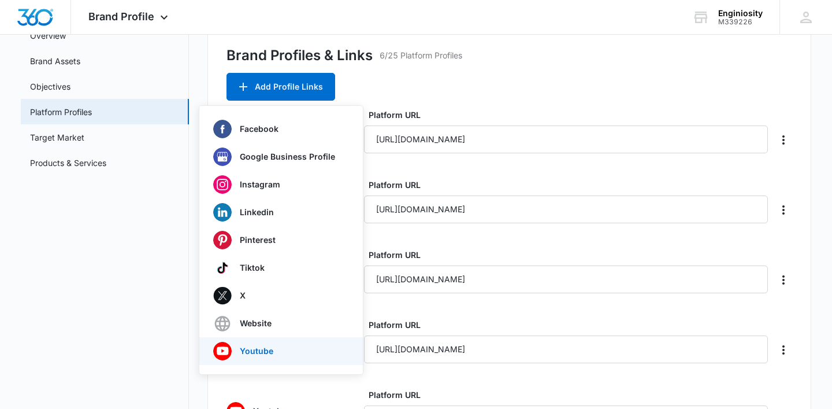
scroll to position [119, 0]
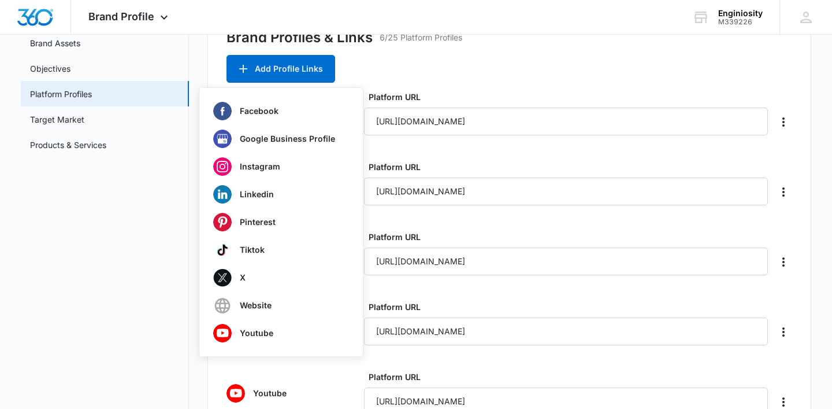
click at [169, 357] on nav "Brand Profile Getting Started Overview Brand Assets Objectives Platform Profile…" at bounding box center [105, 330] width 168 height 755
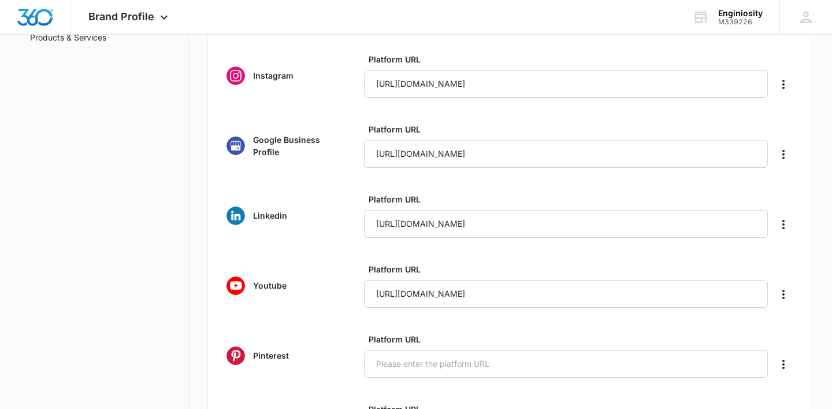
scroll to position [350, 0]
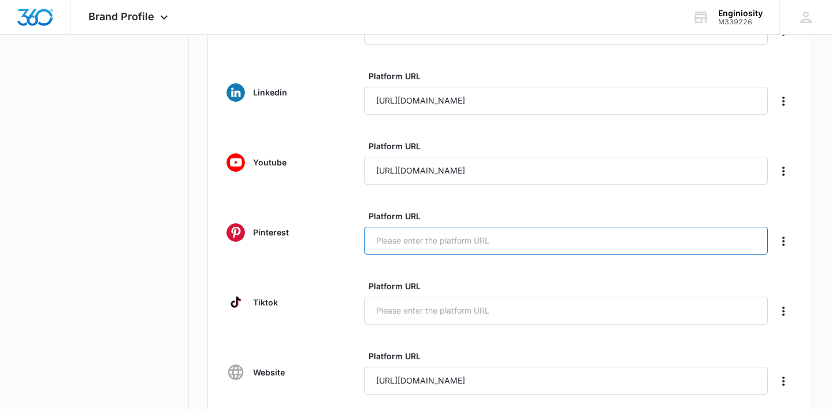
click at [451, 240] on input "Platform URL" at bounding box center [566, 241] width 404 height 28
paste input "[URL][DOMAIN_NAME]"
type input "[URL][DOMAIN_NAME]"
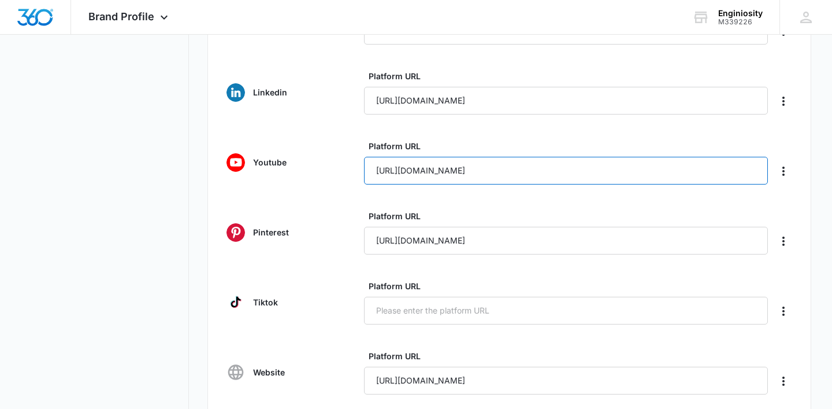
click at [619, 172] on input "[URL][DOMAIN_NAME]" at bounding box center [566, 171] width 404 height 28
paste input "@ConfidentPose"
type input "[URL][DOMAIN_NAME]"
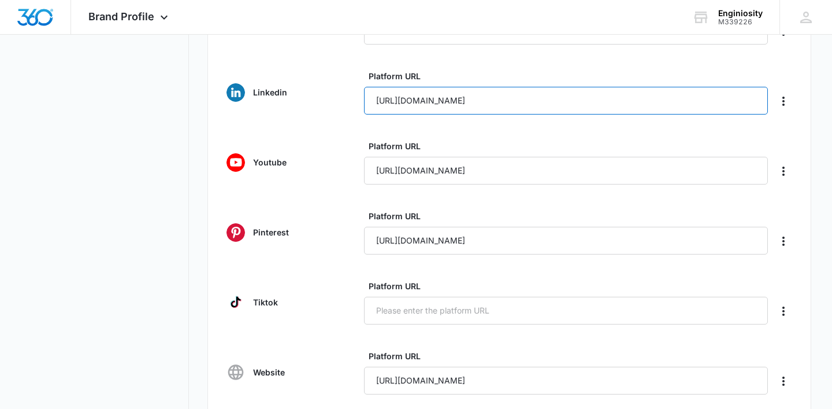
click at [517, 107] on input "[URL][DOMAIN_NAME]" at bounding box center [566, 101] width 404 height 28
paste input "confident-pose"
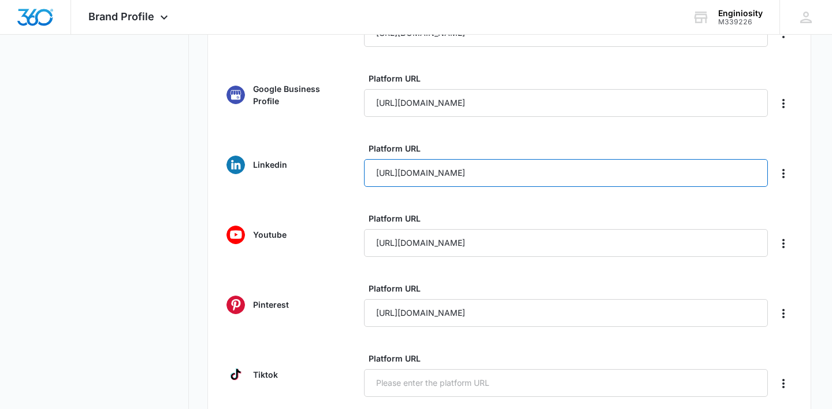
scroll to position [270, 0]
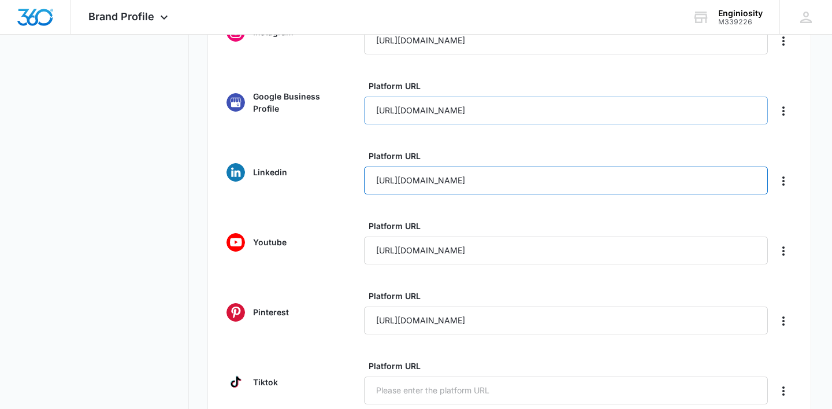
type input "[URL][DOMAIN_NAME]"
click at [548, 113] on input "[URL][DOMAIN_NAME]" at bounding box center [566, 110] width 404 height 28
paste input "s2AWQypzW4nNRxFmo"
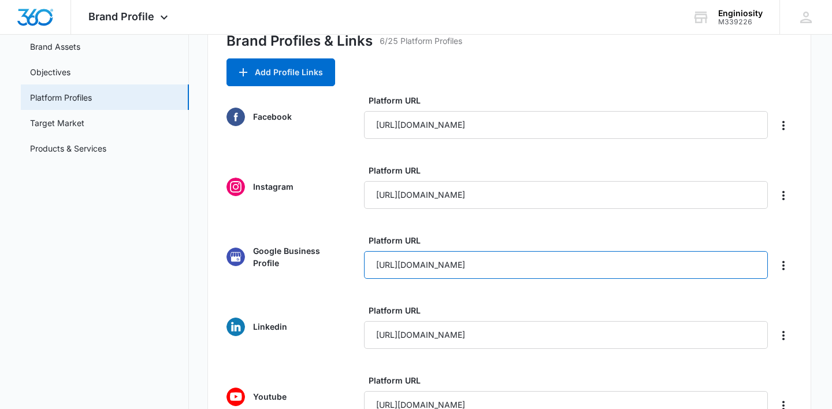
scroll to position [107, 0]
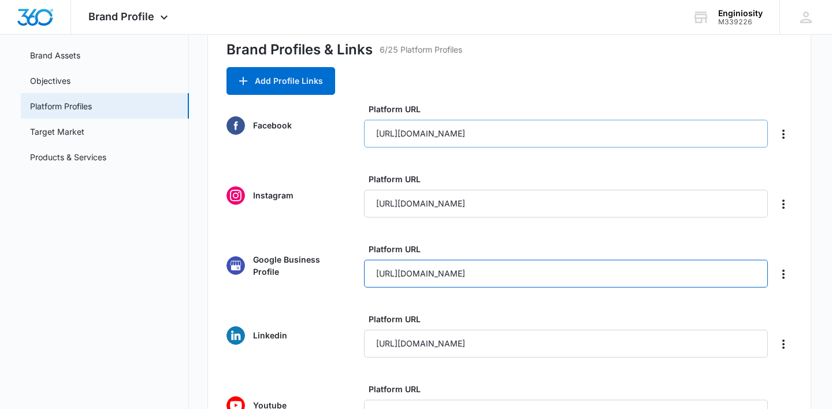
type input "[URL][DOMAIN_NAME]"
click at [498, 130] on input "[URL][DOMAIN_NAME]" at bounding box center [566, 134] width 404 height 28
click at [316, 183] on div "Instagram Platform URL [URL][DOMAIN_NAME]" at bounding box center [510, 195] width 566 height 44
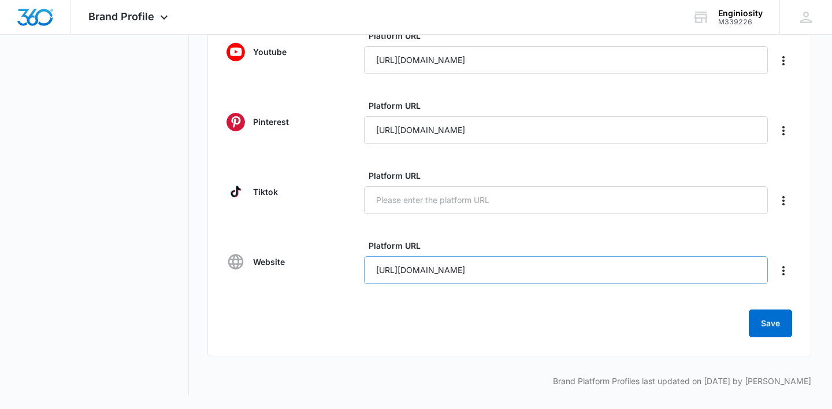
scroll to position [460, 0]
click at [772, 325] on button "Save" at bounding box center [770, 323] width 43 height 28
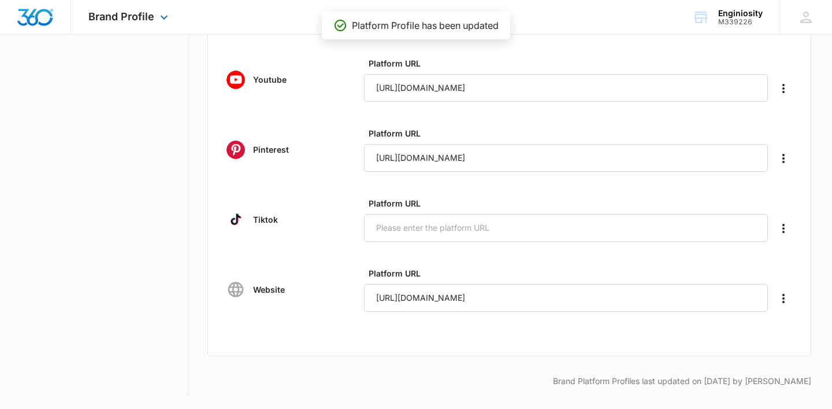
scroll to position [432, 0]
click at [550, 2] on div "Brand Profile Apps Reputation Websites Forms CRM Email Social Shop Payments POS…" at bounding box center [416, 17] width 832 height 35
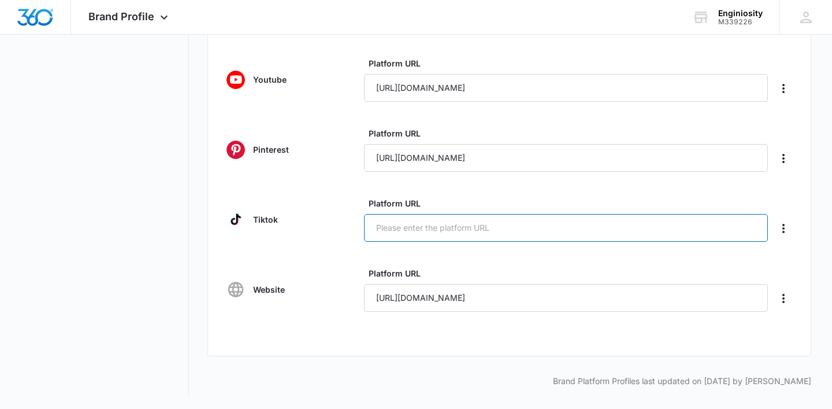
click at [377, 236] on input "Platform URL" at bounding box center [566, 228] width 404 height 28
paste input "[URL][DOMAIN_NAME]"
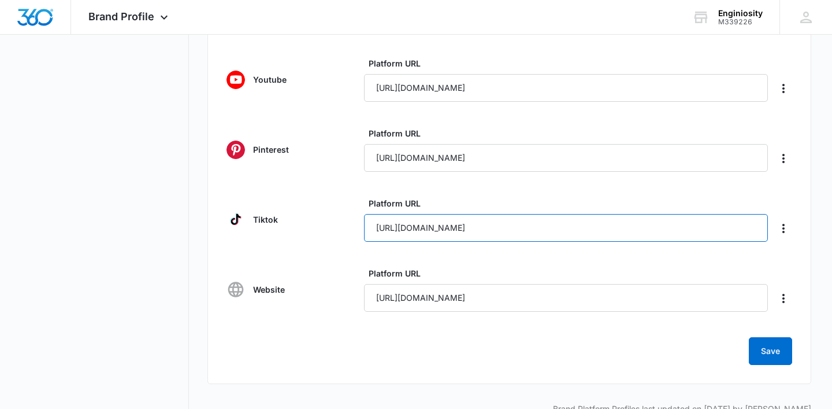
type input "[URL][DOMAIN_NAME]"
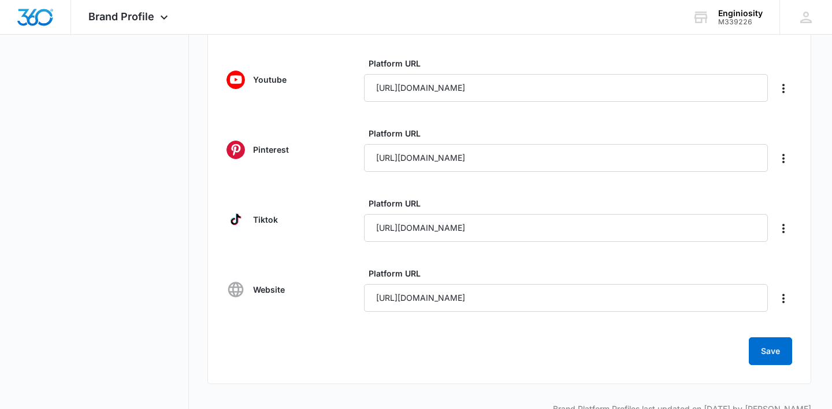
click at [771, 332] on form "Facebook Platform URL [URL][DOMAIN_NAME] Instagram Platform URL [URL][DOMAIN_NA…" at bounding box center [510, 71] width 566 height 587
click at [771, 354] on button "Save" at bounding box center [770, 351] width 43 height 28
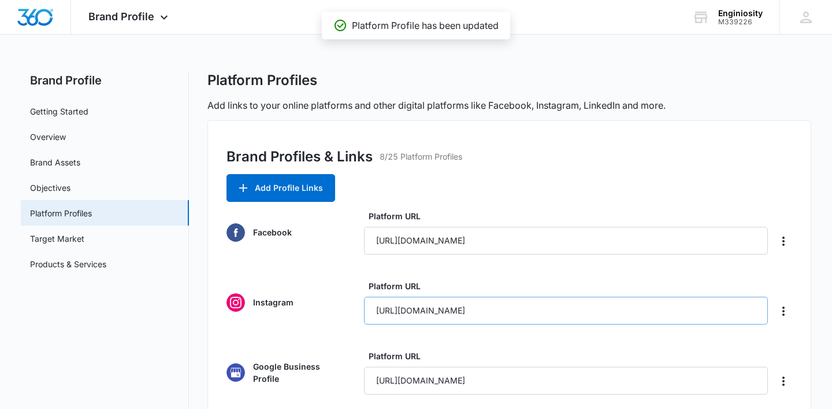
scroll to position [0, 0]
click at [84, 232] on link "Target Market" at bounding box center [57, 238] width 54 height 12
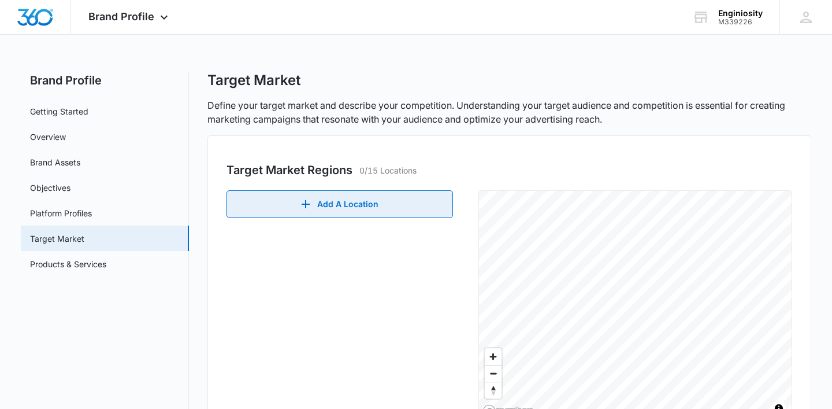
click at [358, 208] on button "Add A Location" at bounding box center [340, 204] width 227 height 28
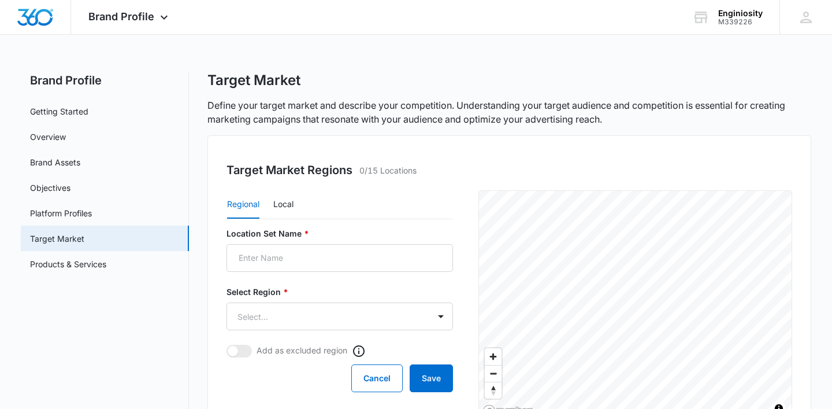
scroll to position [34, 0]
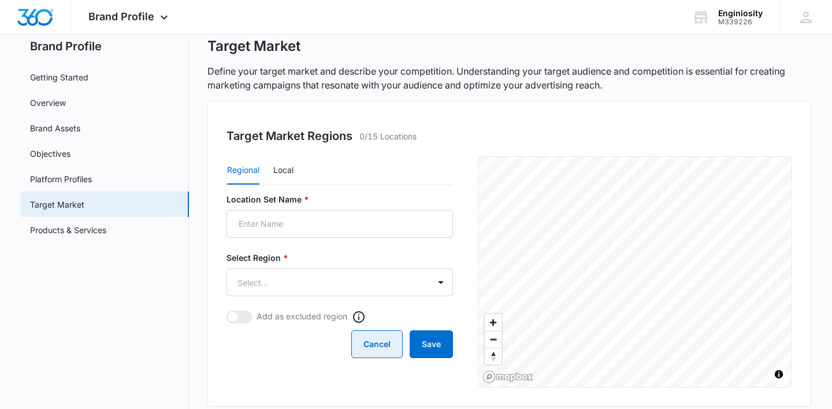
click at [384, 354] on button "Cancel" at bounding box center [376, 344] width 51 height 28
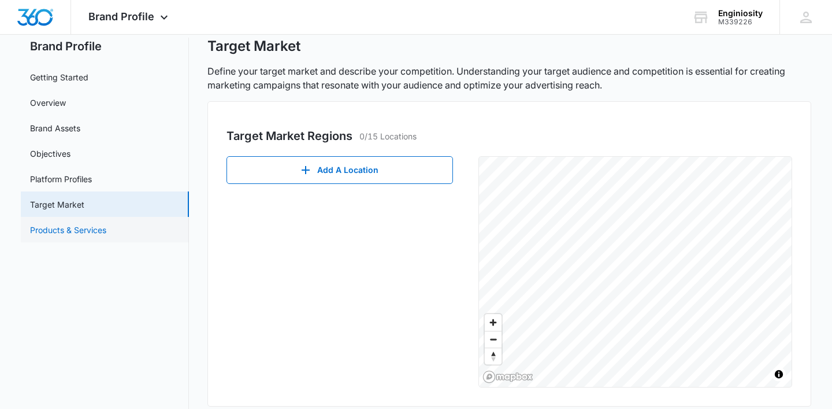
click at [77, 229] on link "Products & Services" at bounding box center [68, 230] width 76 height 12
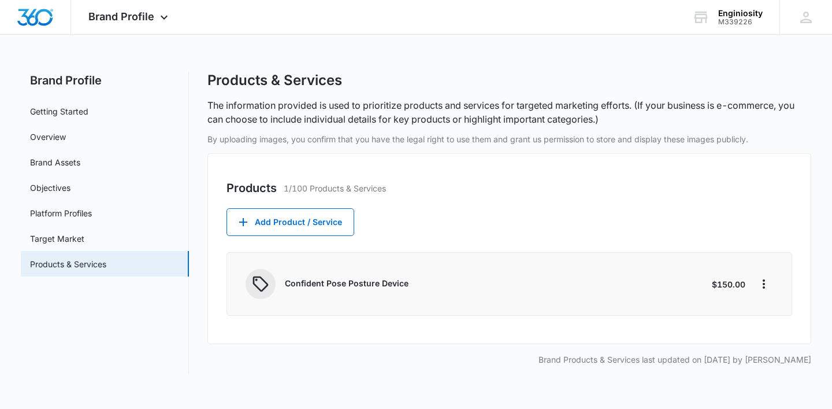
click at [364, 313] on div "Confident Pose Posture Device $150.00" at bounding box center [510, 284] width 566 height 64
click at [61, 83] on h2 "Brand Profile" at bounding box center [105, 80] width 168 height 17
click at [147, 20] on span "Brand Profile" at bounding box center [121, 16] width 66 height 12
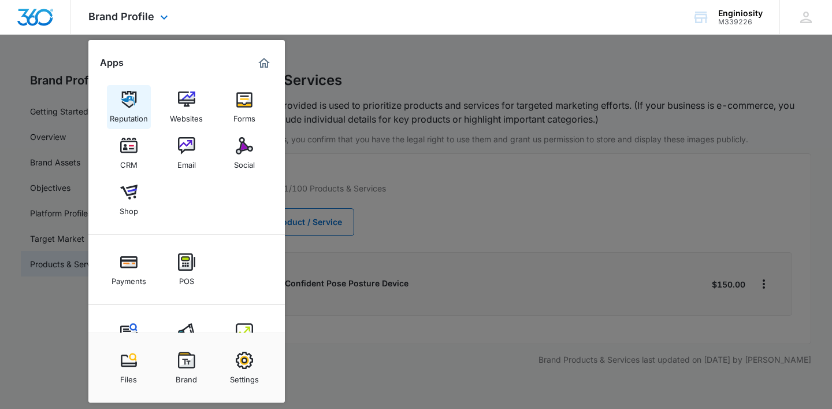
click at [135, 94] on img at bounding box center [128, 99] width 17 height 17
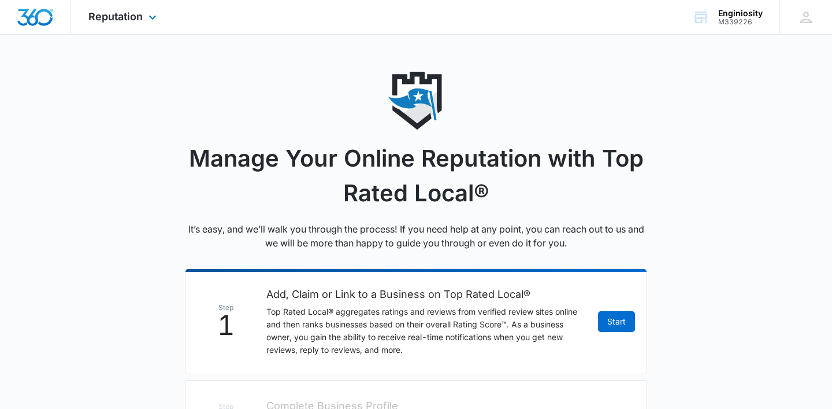
click at [33, 17] on img "Dashboard" at bounding box center [35, 17] width 37 height 17
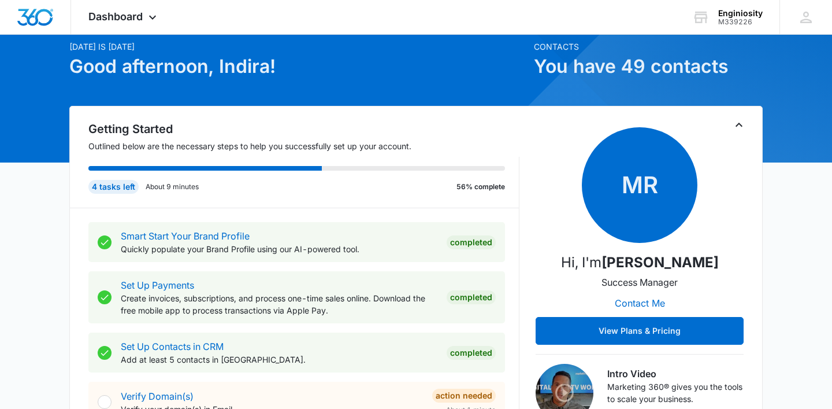
scroll to position [100, 0]
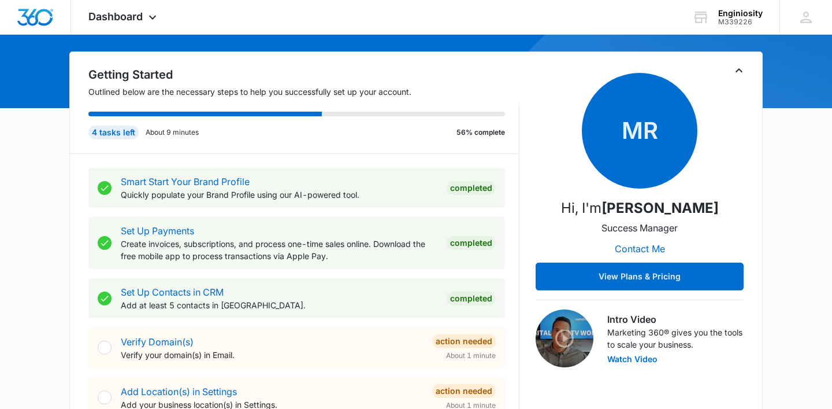
click at [339, 245] on p "Create invoices, subscriptions, and process one-time sales online. Download the…" at bounding box center [279, 249] width 317 height 24
click at [482, 253] on div "Set Up Payments Create invoices, subscriptions, and process one-time sales onli…" at bounding box center [308, 243] width 375 height 38
click at [480, 246] on div "Completed" at bounding box center [471, 243] width 49 height 14
click at [169, 227] on link "Set Up Payments" at bounding box center [157, 231] width 73 height 12
click at [147, 295] on link "Set Up Contacts in CRM" at bounding box center [172, 292] width 103 height 12
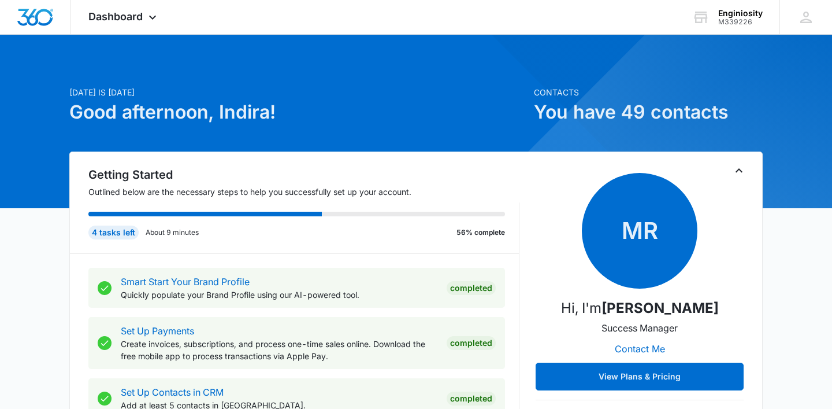
scroll to position [190, 0]
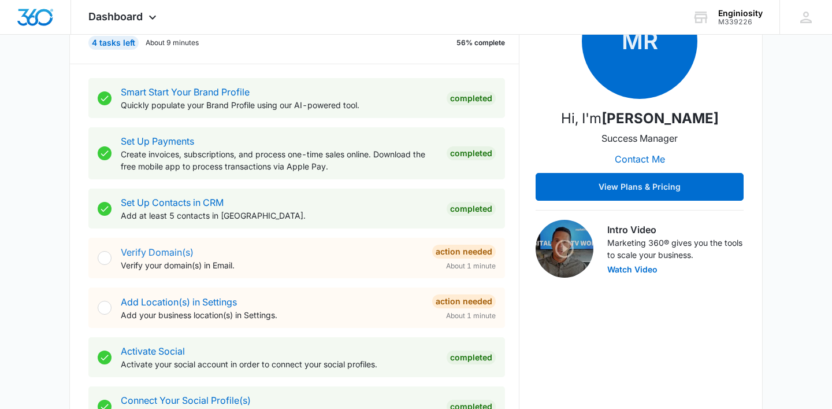
click at [158, 253] on link "Verify Domain(s)" at bounding box center [157, 252] width 73 height 12
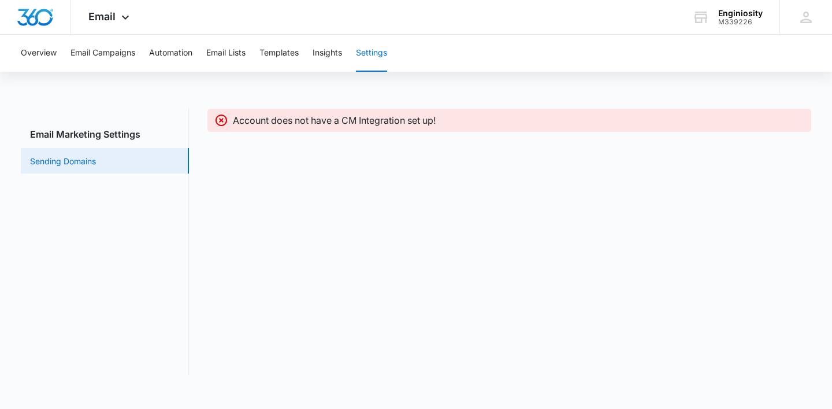
click at [96, 155] on link "Sending Domains" at bounding box center [63, 161] width 66 height 12
click at [128, 131] on h3 "Email Marketing Settings" at bounding box center [105, 134] width 168 height 14
click at [96, 155] on link "Sending Domains" at bounding box center [63, 161] width 66 height 12
click at [273, 127] on p "Account does not have a CM Integration set up!" at bounding box center [334, 120] width 203 height 14
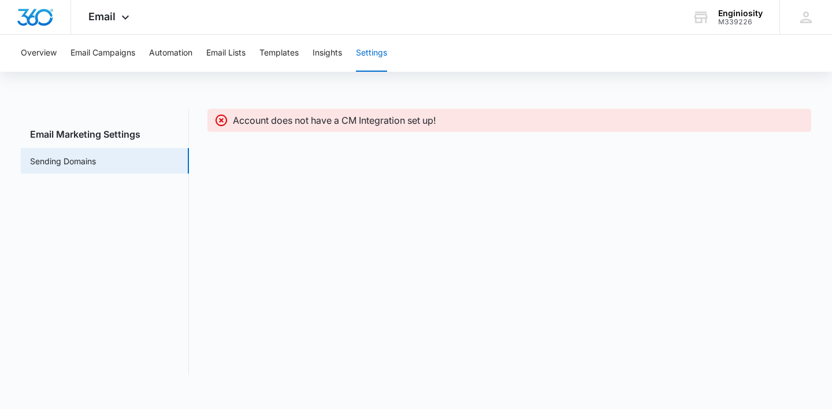
click at [273, 127] on p "Account does not have a CM Integration set up!" at bounding box center [334, 120] width 203 height 14
click at [292, 198] on div "Account does not have a CM Integration set up!" at bounding box center [509, 242] width 604 height 266
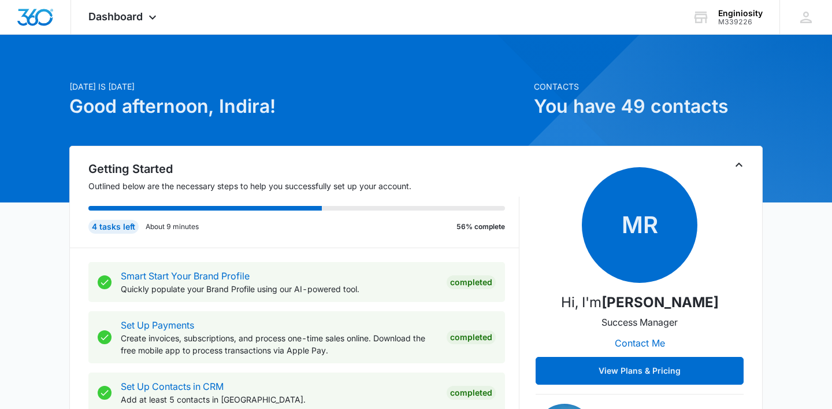
scroll to position [64, 0]
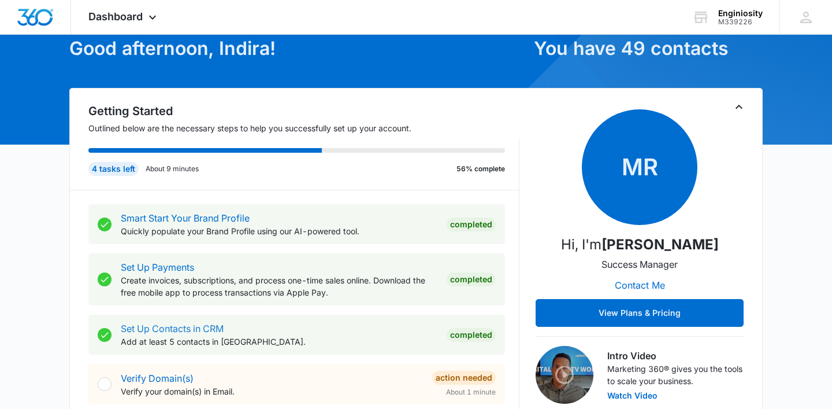
click at [181, 328] on link "Set Up Contacts in CRM" at bounding box center [172, 328] width 103 height 12
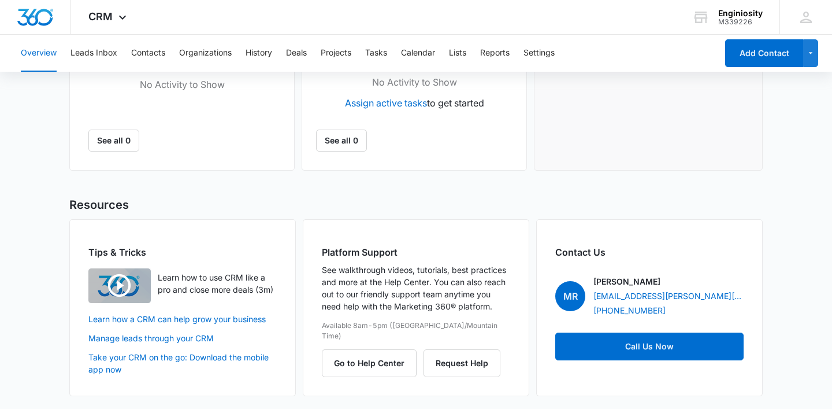
scroll to position [512, 0]
click at [124, 291] on img "button" at bounding box center [119, 286] width 62 height 35
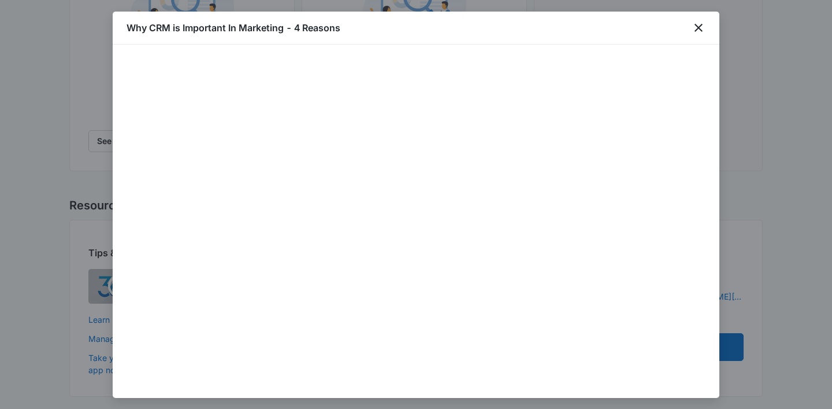
scroll to position [1, 0]
click at [714, 188] on div at bounding box center [416, 220] width 607 height 353
click at [700, 28] on icon "close" at bounding box center [699, 28] width 14 height 14
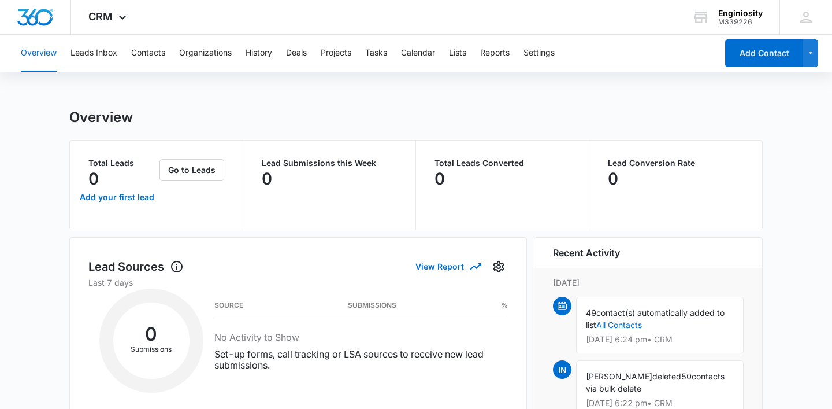
scroll to position [0, 0]
click at [113, 57] on button "Leads Inbox" at bounding box center [93, 53] width 47 height 37
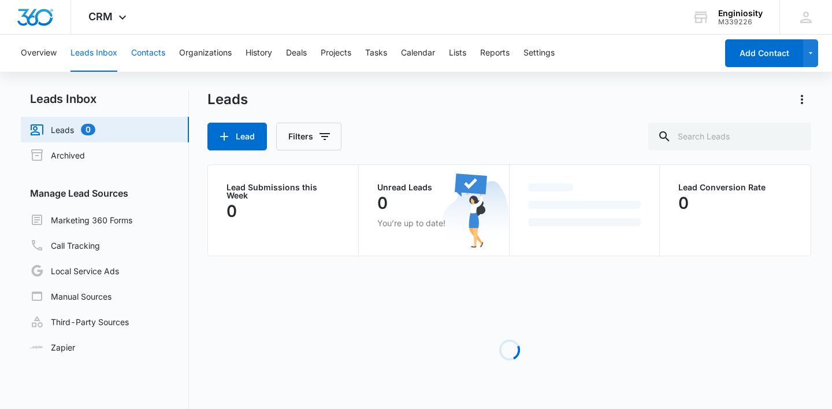
click at [155, 54] on button "Contacts" at bounding box center [148, 53] width 34 height 37
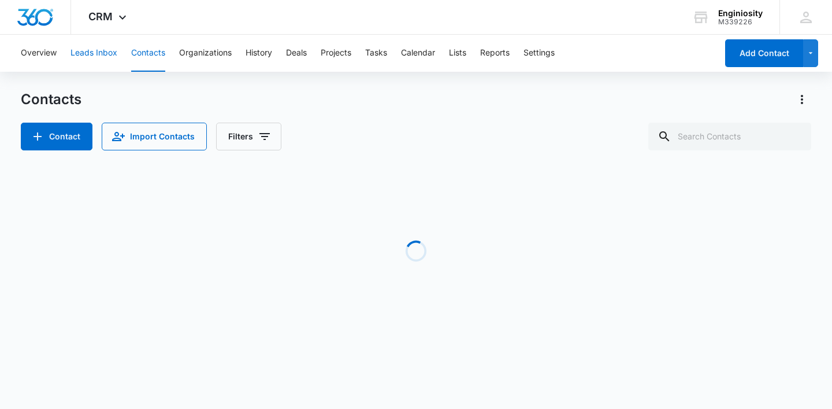
click at [98, 48] on button "Leads Inbox" at bounding box center [93, 53] width 47 height 37
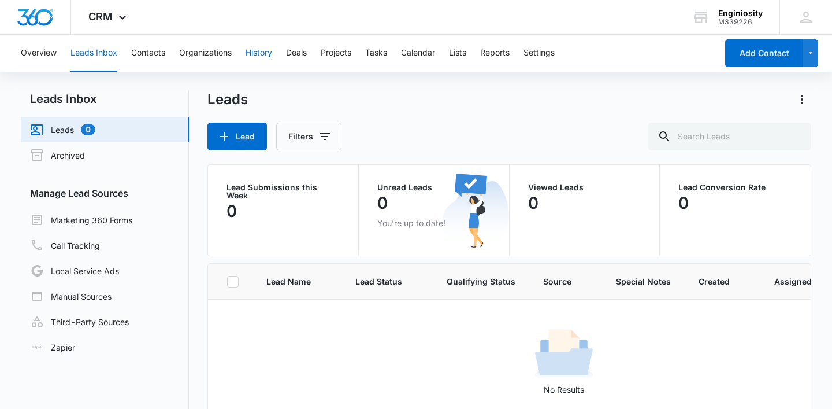
click at [255, 62] on button "History" at bounding box center [259, 53] width 27 height 37
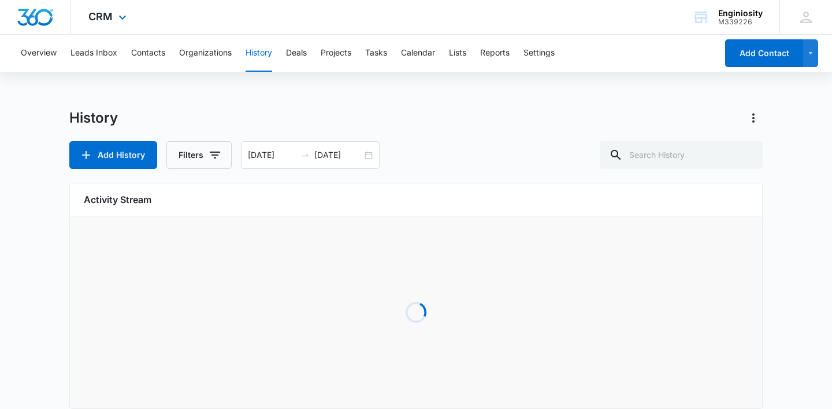
click at [57, 31] on div at bounding box center [35, 17] width 71 height 34
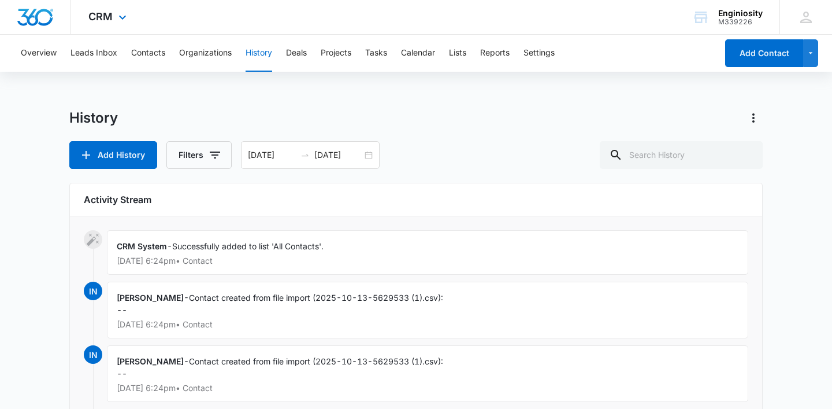
click at [57, 27] on div at bounding box center [35, 17] width 71 height 34
click at [52, 23] on img "Dashboard" at bounding box center [35, 17] width 37 height 17
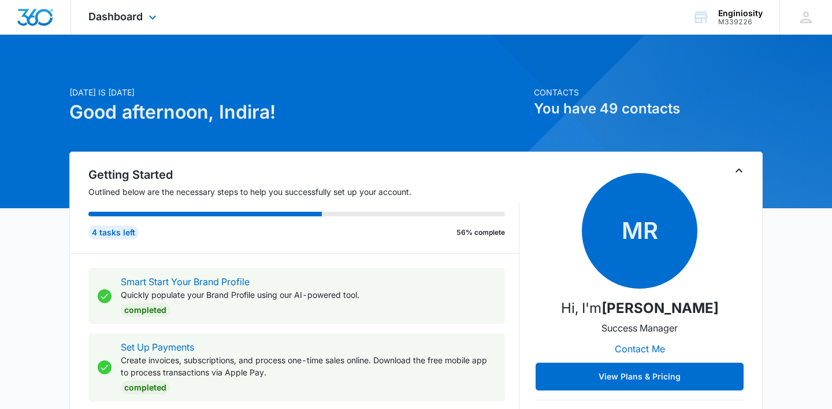
click at [52, 23] on img "Dashboard" at bounding box center [35, 17] width 37 height 17
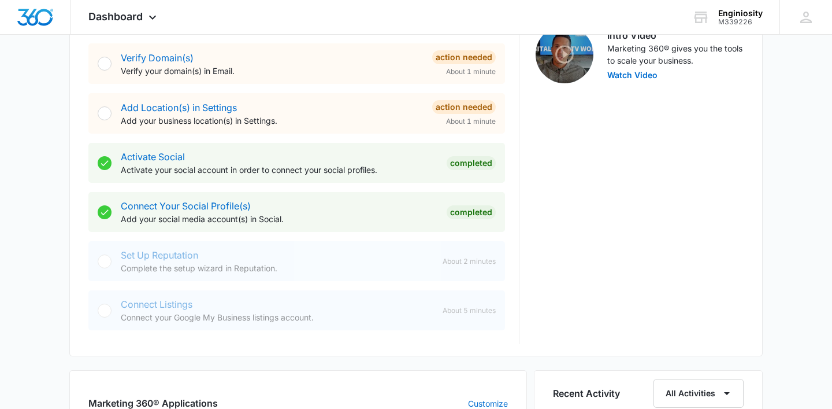
scroll to position [408, 0]
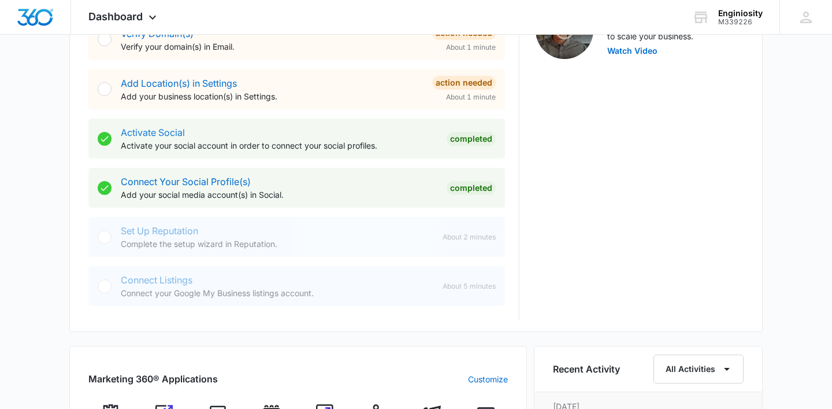
click at [166, 135] on link "Activate Social" at bounding box center [153, 133] width 64 height 12
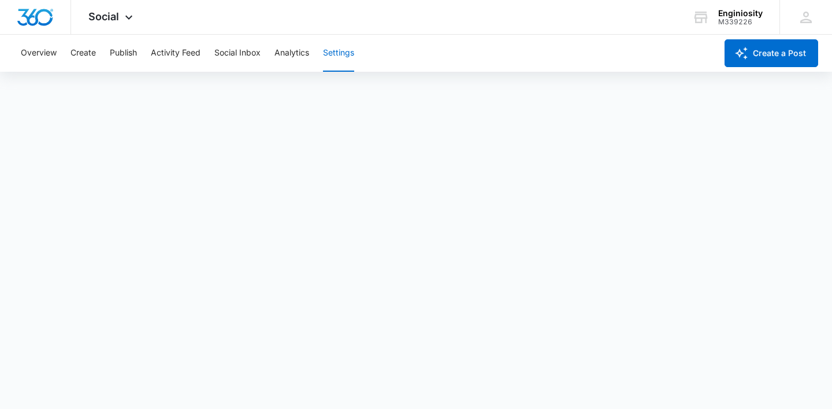
scroll to position [3, 0]
click at [289, 55] on button "Analytics" at bounding box center [291, 53] width 35 height 37
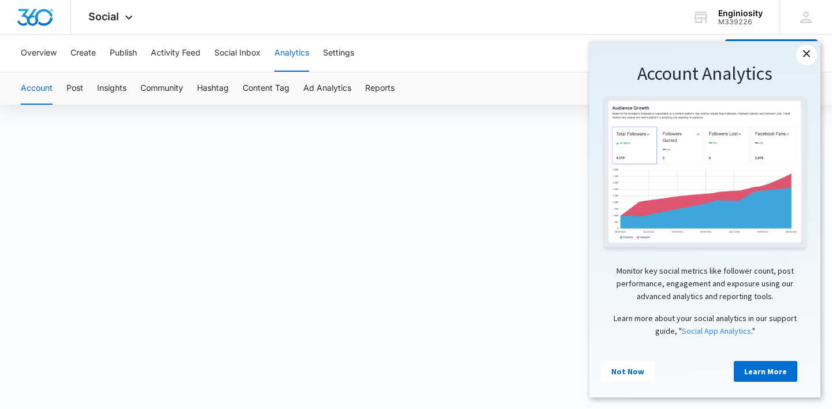
click at [806, 57] on link "×" at bounding box center [806, 54] width 21 height 21
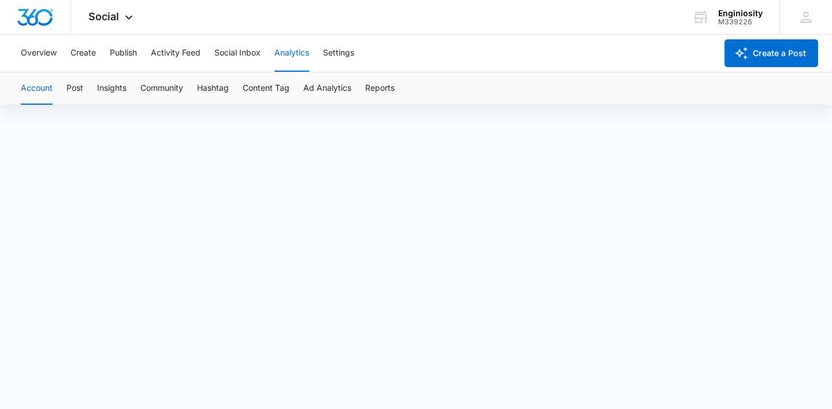
scroll to position [8, 0]
click at [333, 54] on button "Settings" at bounding box center [338, 53] width 31 height 37
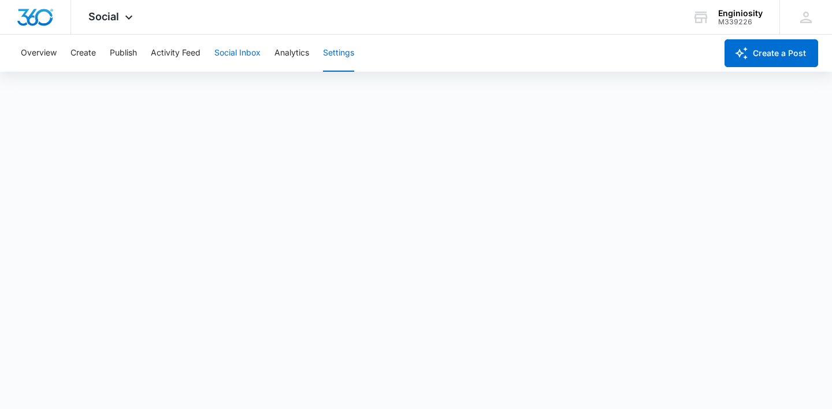
click at [234, 55] on button "Social Inbox" at bounding box center [237, 53] width 46 height 37
click at [167, 54] on button "Activity Feed" at bounding box center [176, 53] width 50 height 37
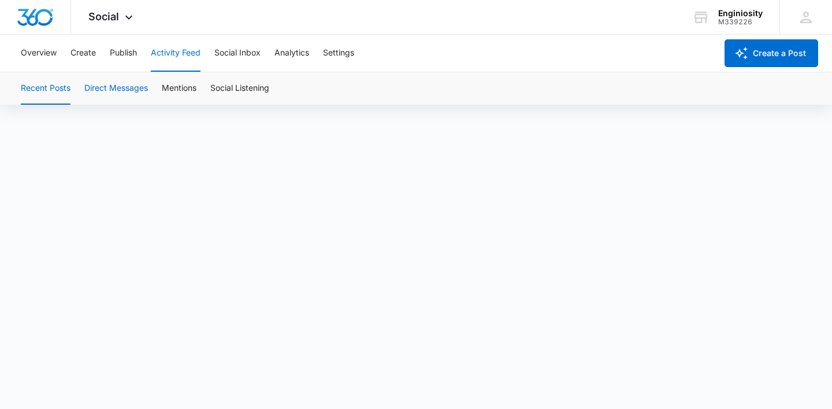
click at [135, 102] on button "Direct Messages" at bounding box center [116, 88] width 64 height 32
click at [135, 91] on button "Direct Messages" at bounding box center [116, 88] width 64 height 32
click at [172, 81] on button "Mentions" at bounding box center [179, 88] width 35 height 32
click at [172, 94] on button "Mentions" at bounding box center [179, 88] width 35 height 32
click at [250, 84] on button "Social Listening" at bounding box center [239, 88] width 59 height 32
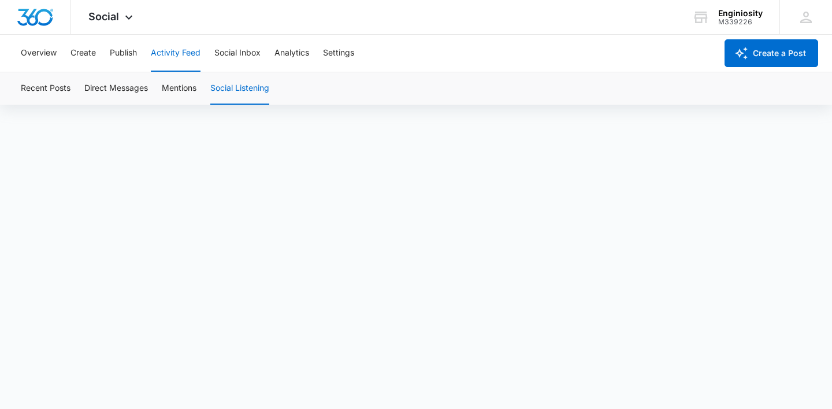
click at [245, 92] on button "Social Listening" at bounding box center [239, 88] width 59 height 32
click at [288, 60] on button "Analytics" at bounding box center [291, 53] width 35 height 37
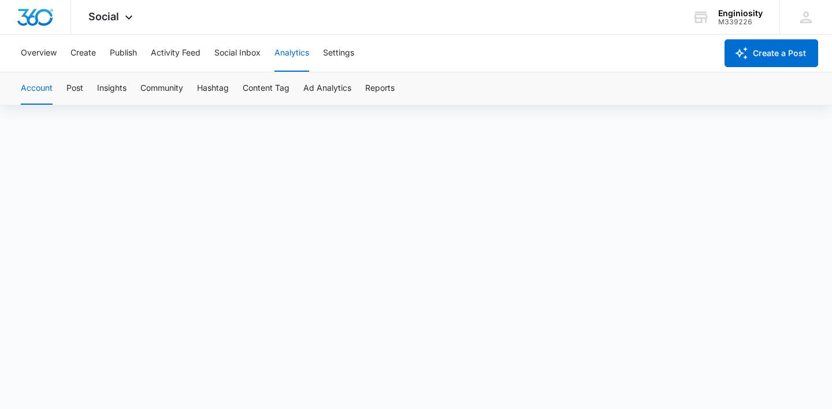
click at [368, 54] on div "Overview Create Publish Activity Feed Social Inbox Analytics Settings" at bounding box center [365, 53] width 703 height 37
click at [342, 57] on button "Settings" at bounding box center [338, 53] width 31 height 37
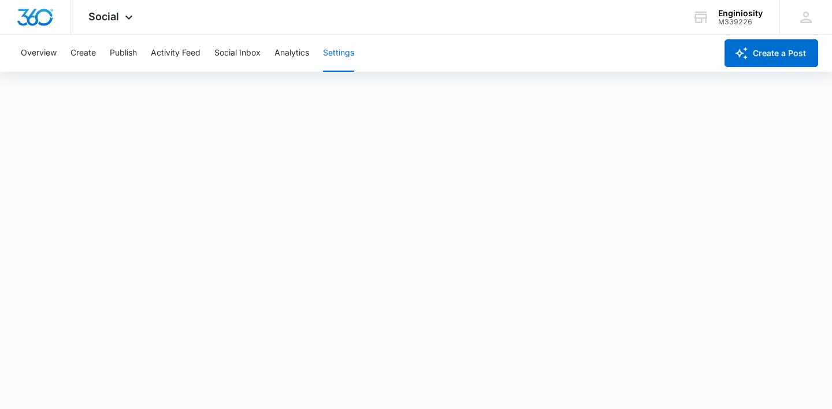
scroll to position [3, 0]
